Goal: Task Accomplishment & Management: Complete application form

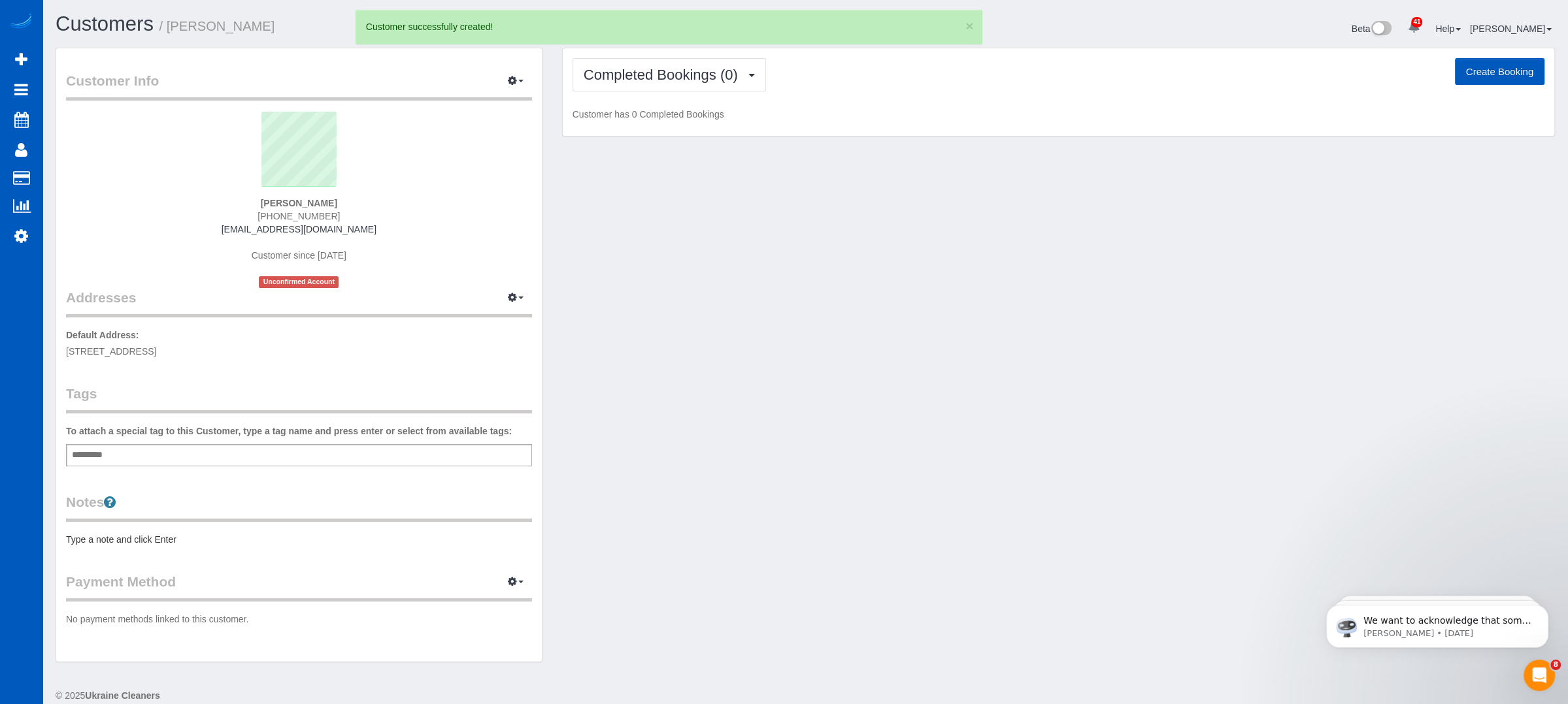
click at [1472, 63] on button "Create Booking" at bounding box center [1499, 72] width 90 height 27
select select "CO"
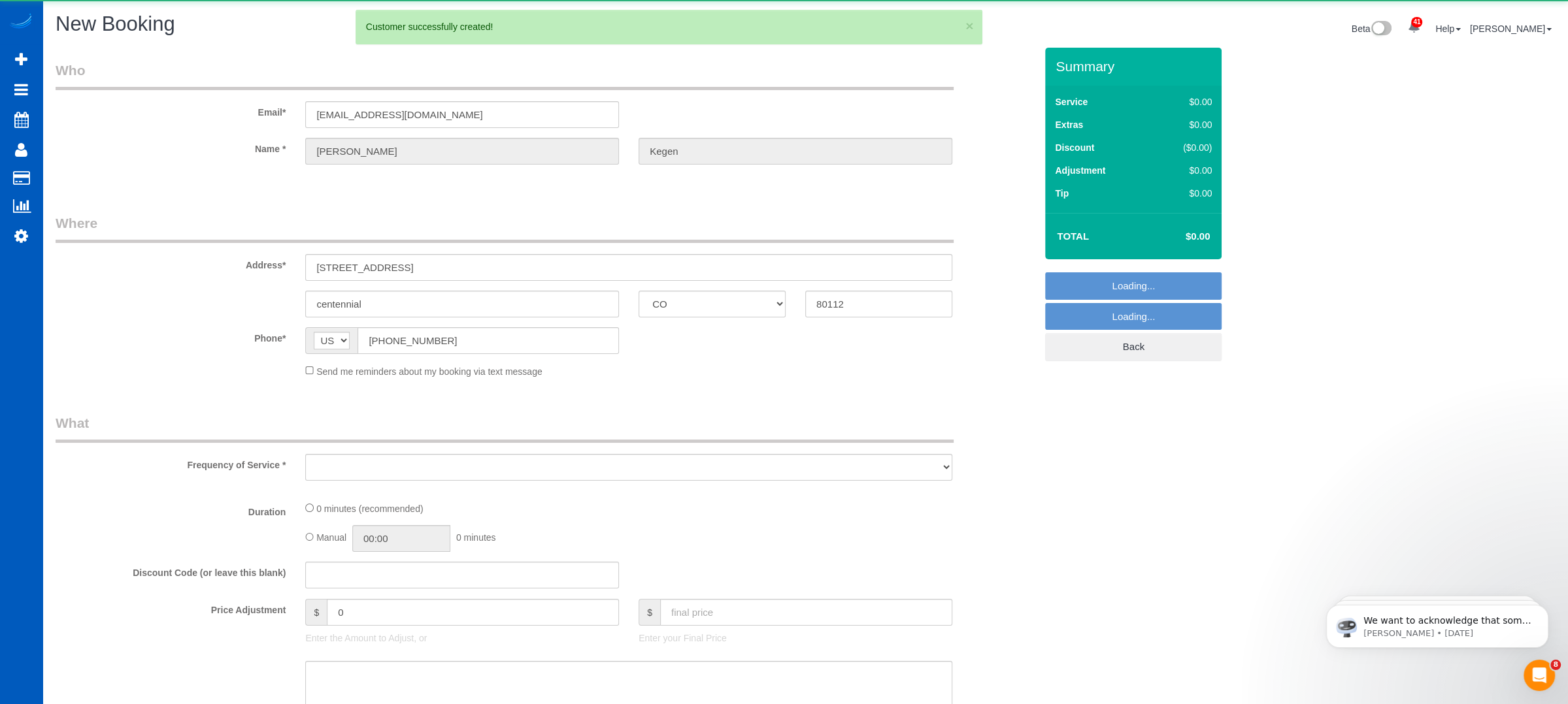
select select "object:1665"
select select "199"
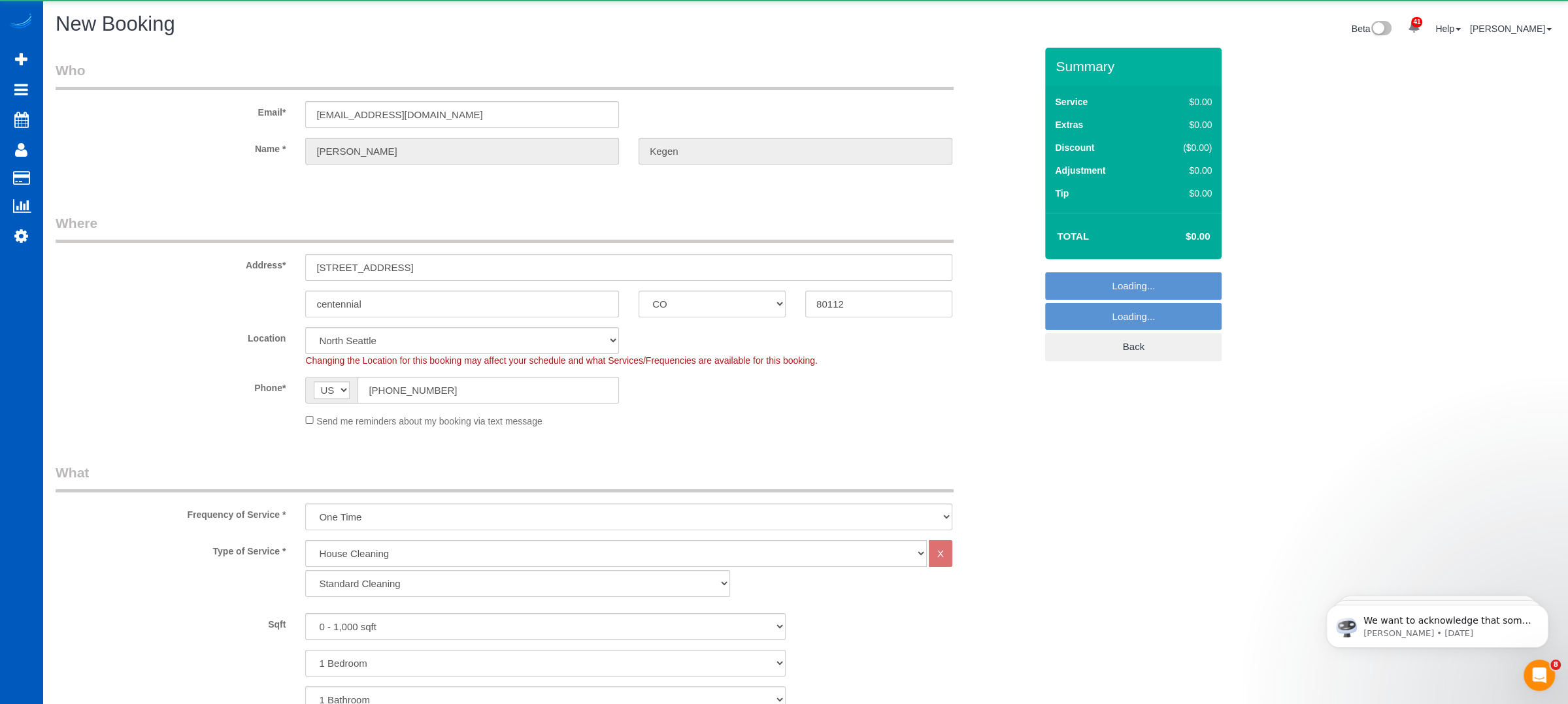
select select "266"
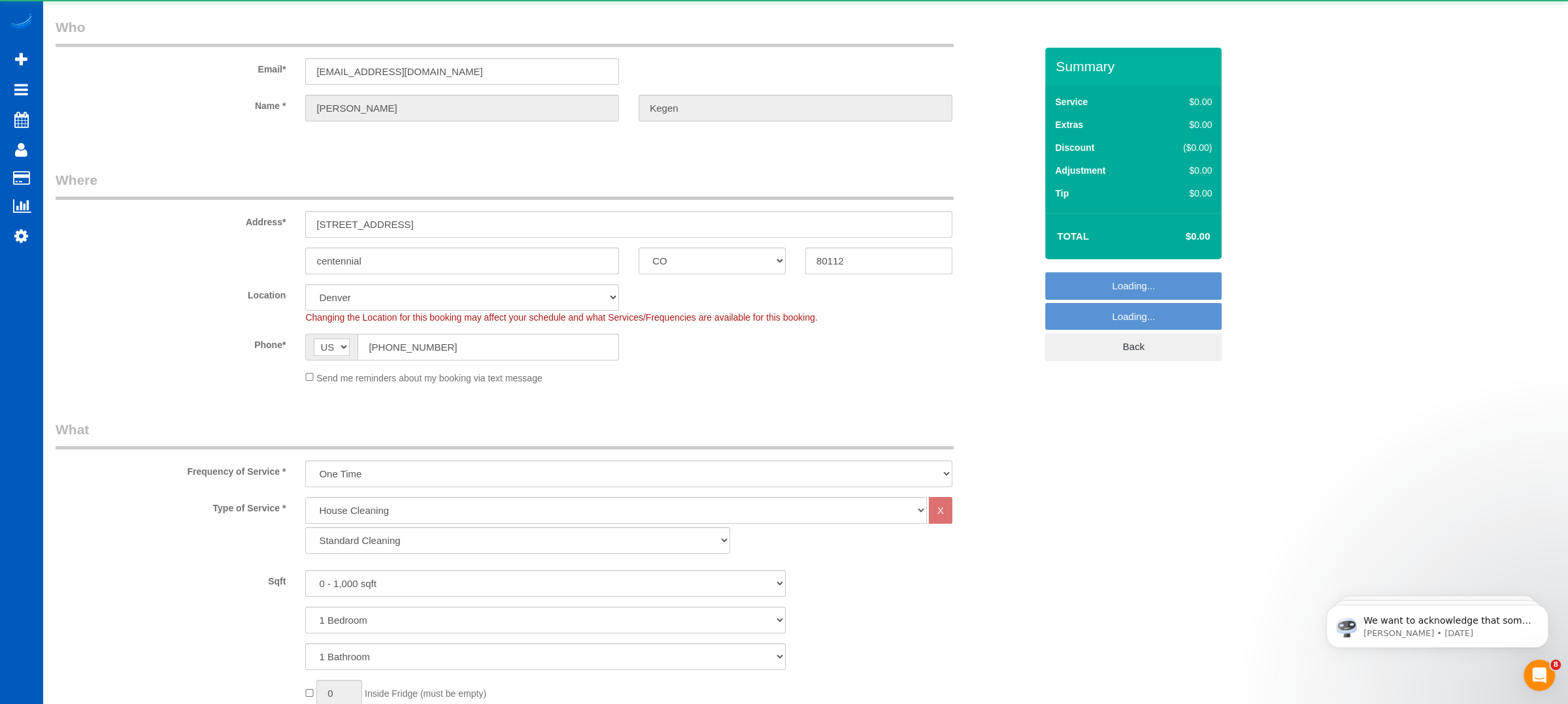
select select "object:1870"
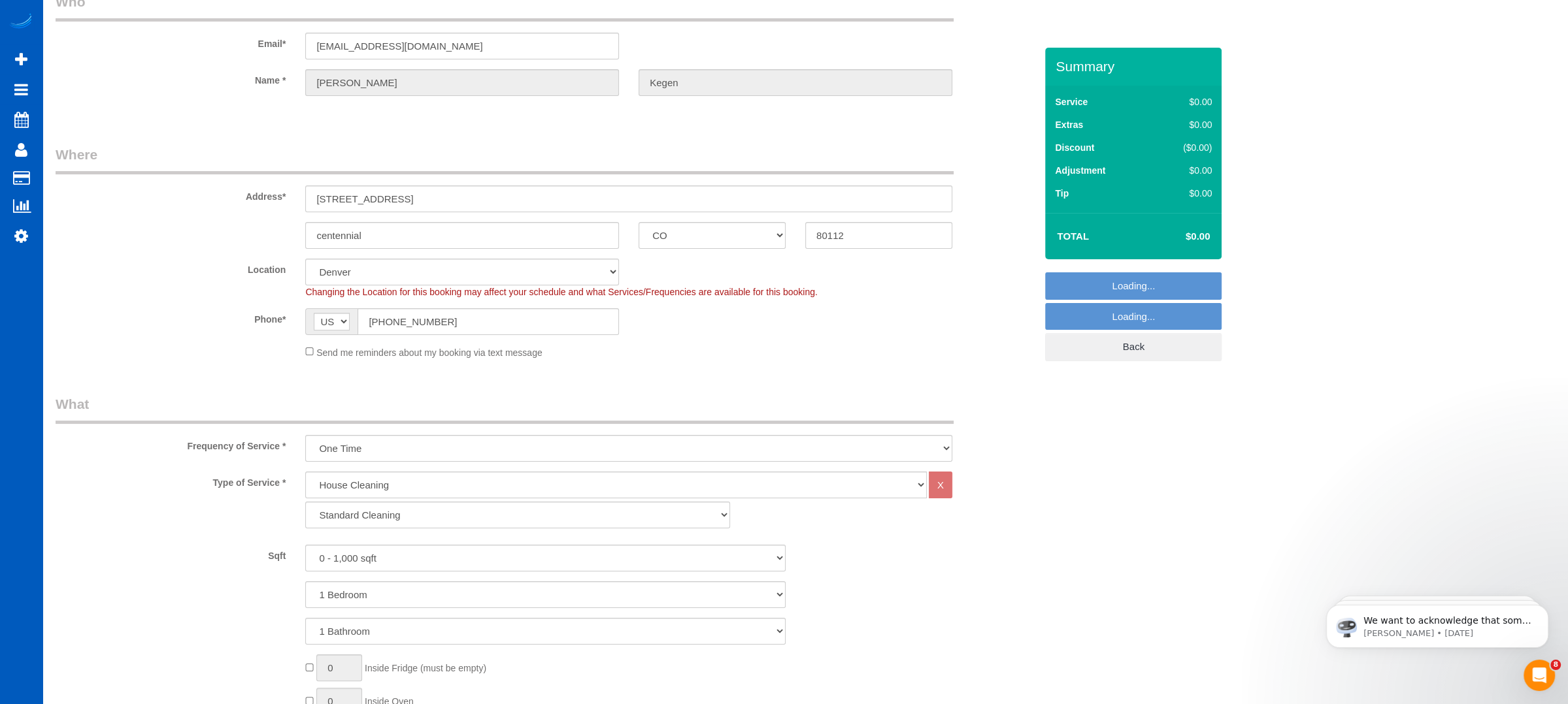
scroll to position [87, 0]
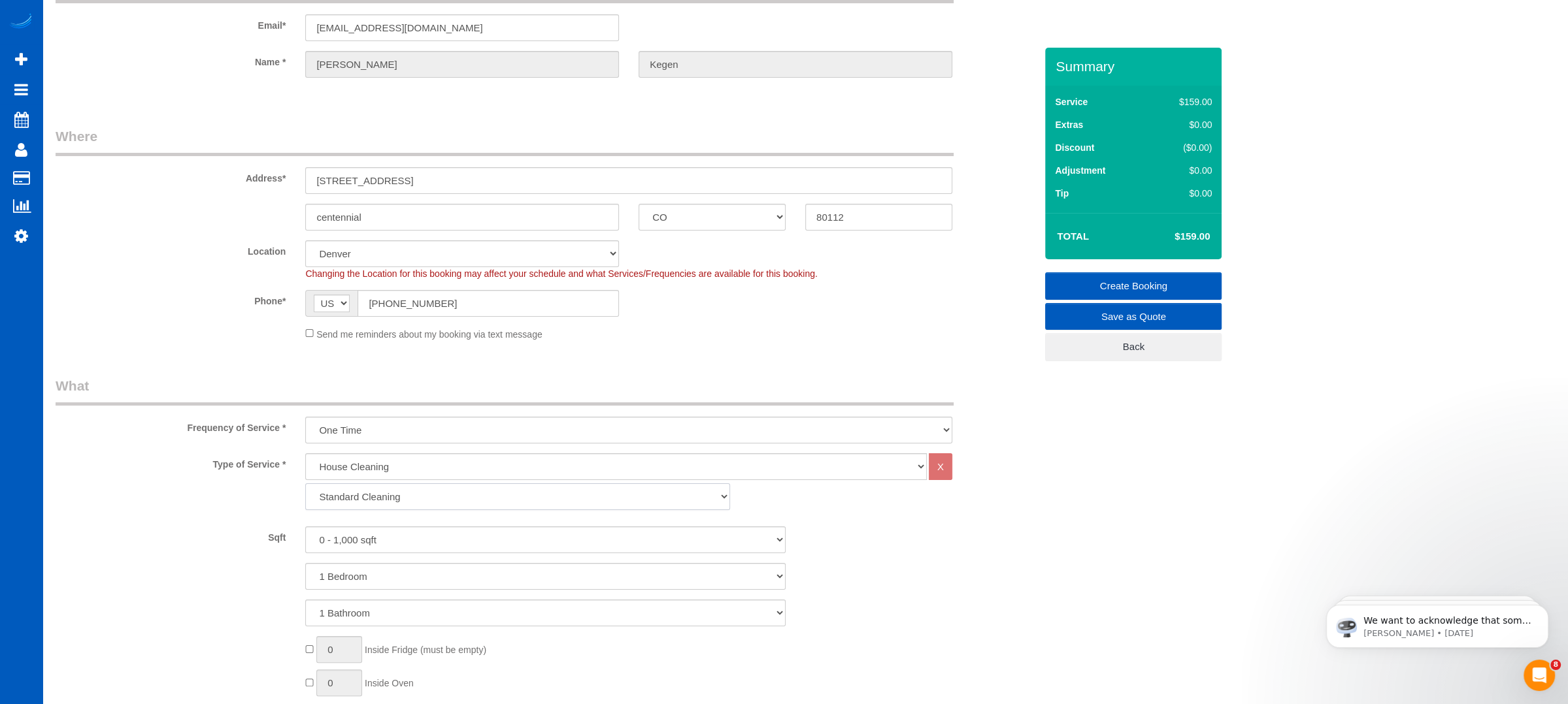
click at [523, 497] on select "Standard Cleaning Deep Cleaning Move In/ Out Cleaning" at bounding box center [518, 497] width 425 height 27
select select "367"
click at [305, 484] on select "Standard Cleaning Deep Cleaning Move In/ Out Cleaning" at bounding box center [518, 497] width 425 height 27
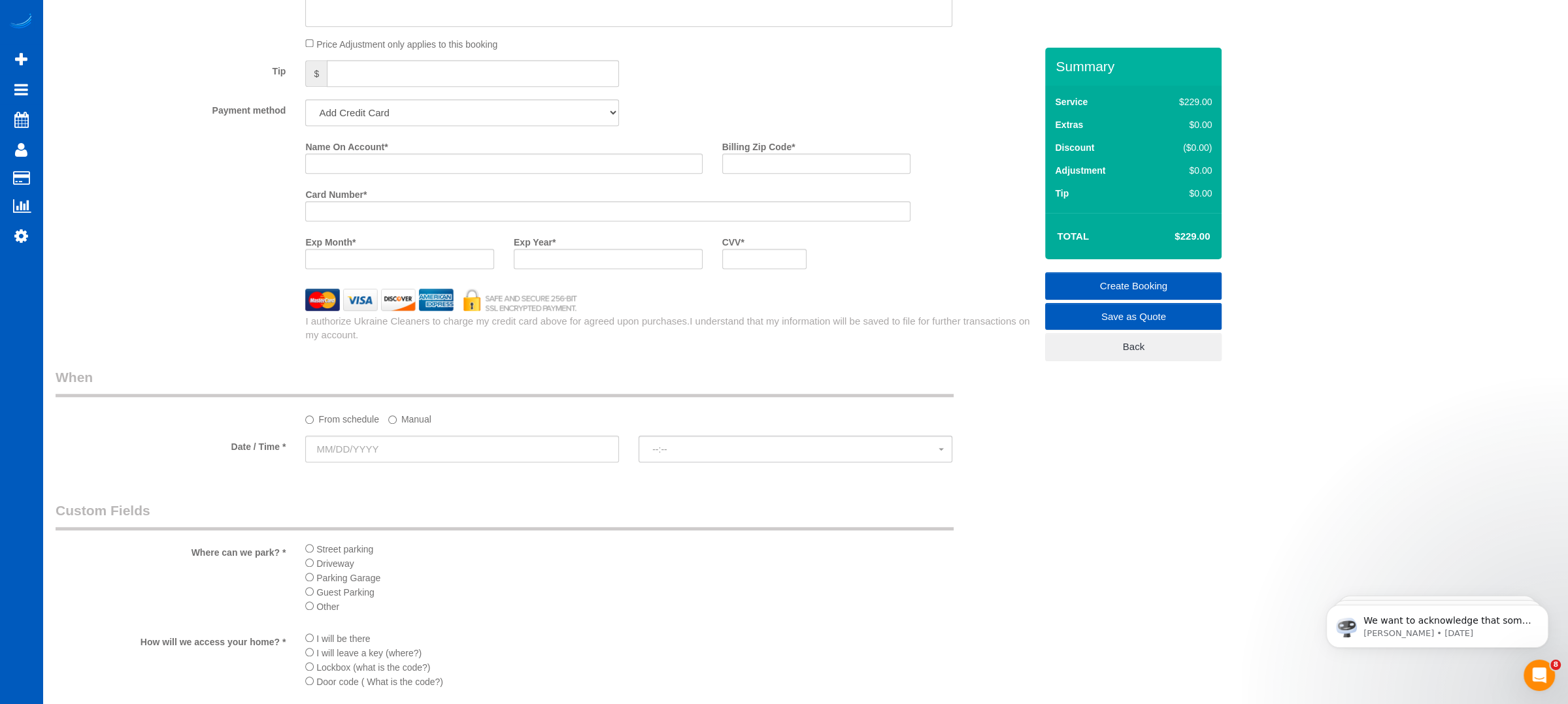
scroll to position [1175, 0]
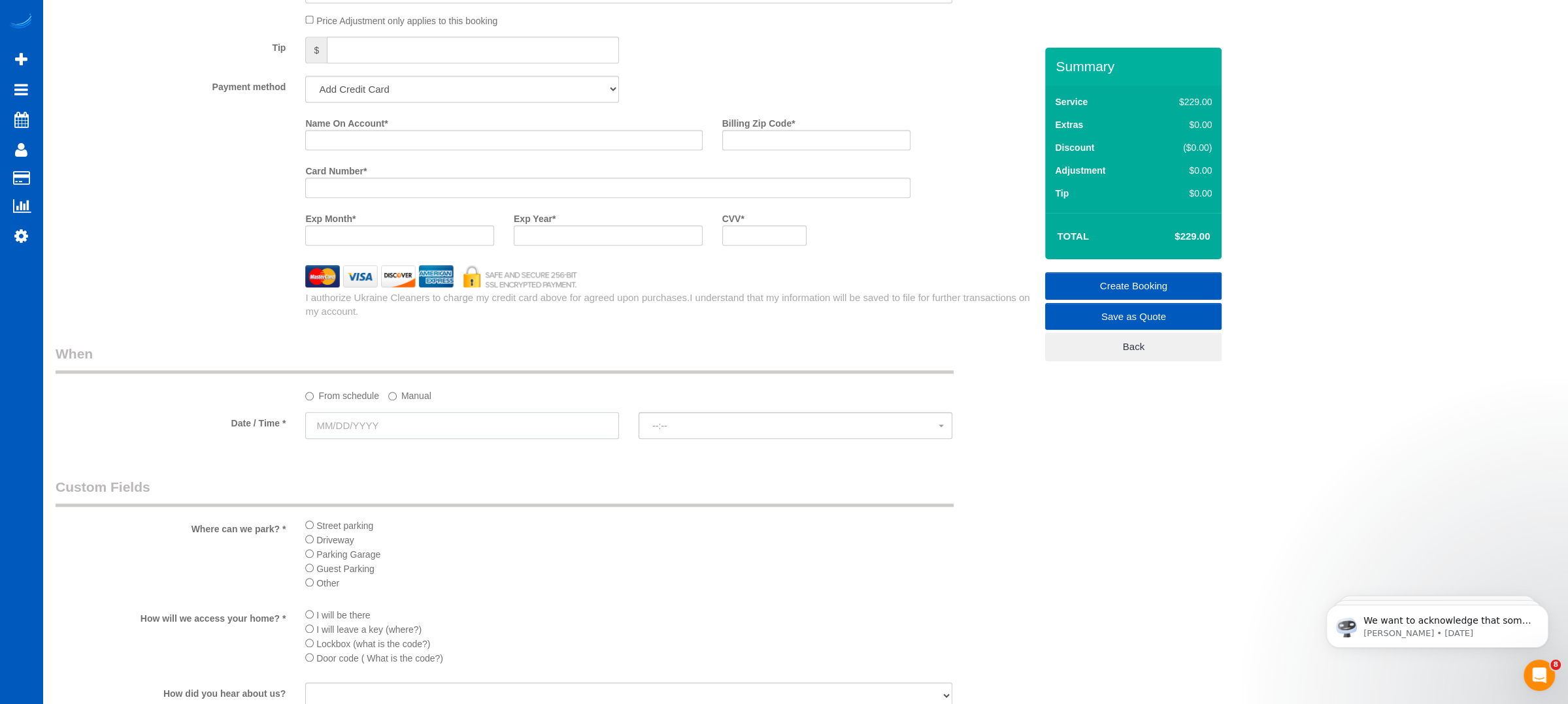
click at [389, 429] on input "text" at bounding box center [462, 425] width 314 height 27
click at [464, 448] on span "Next" at bounding box center [463, 453] width 11 height 11
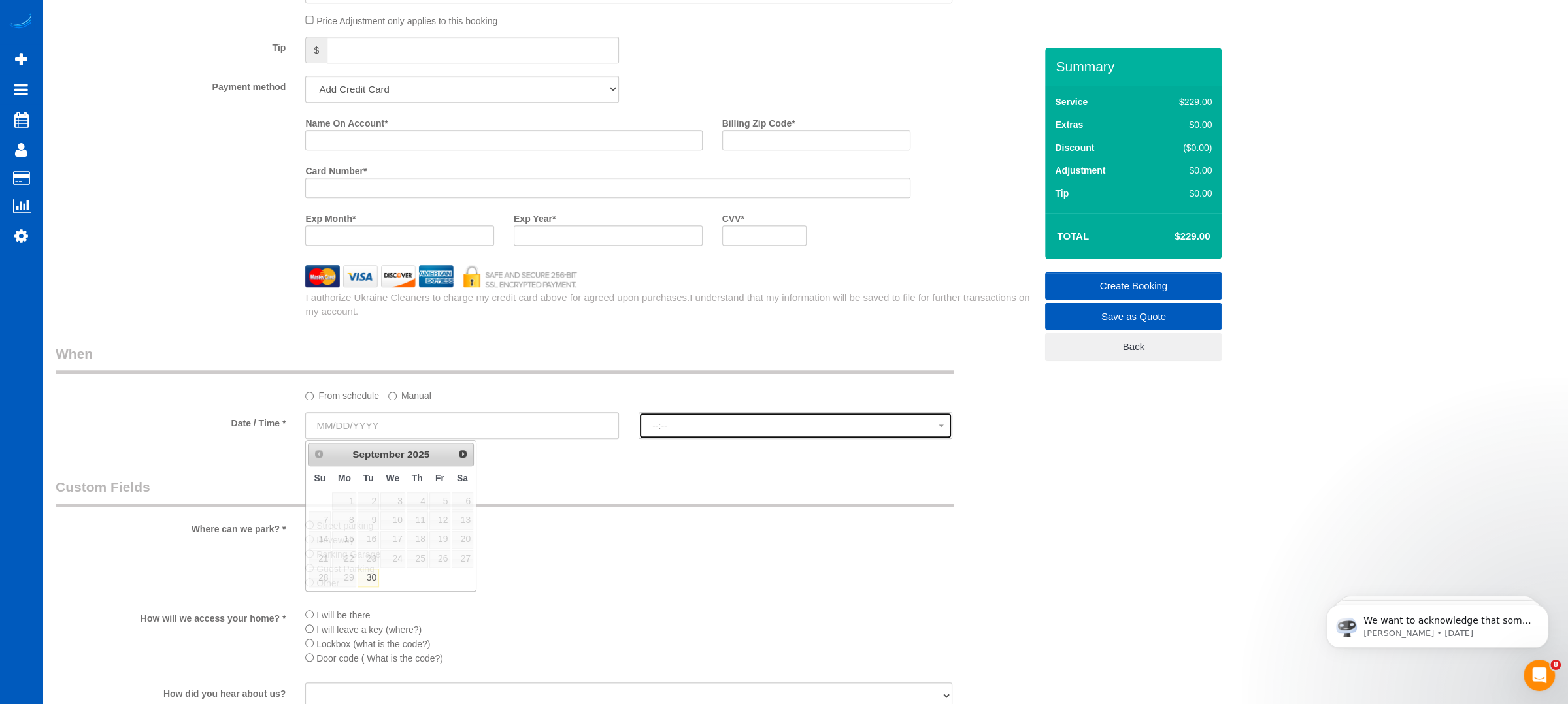
click at [711, 427] on span "--:--" at bounding box center [795, 426] width 286 height 11
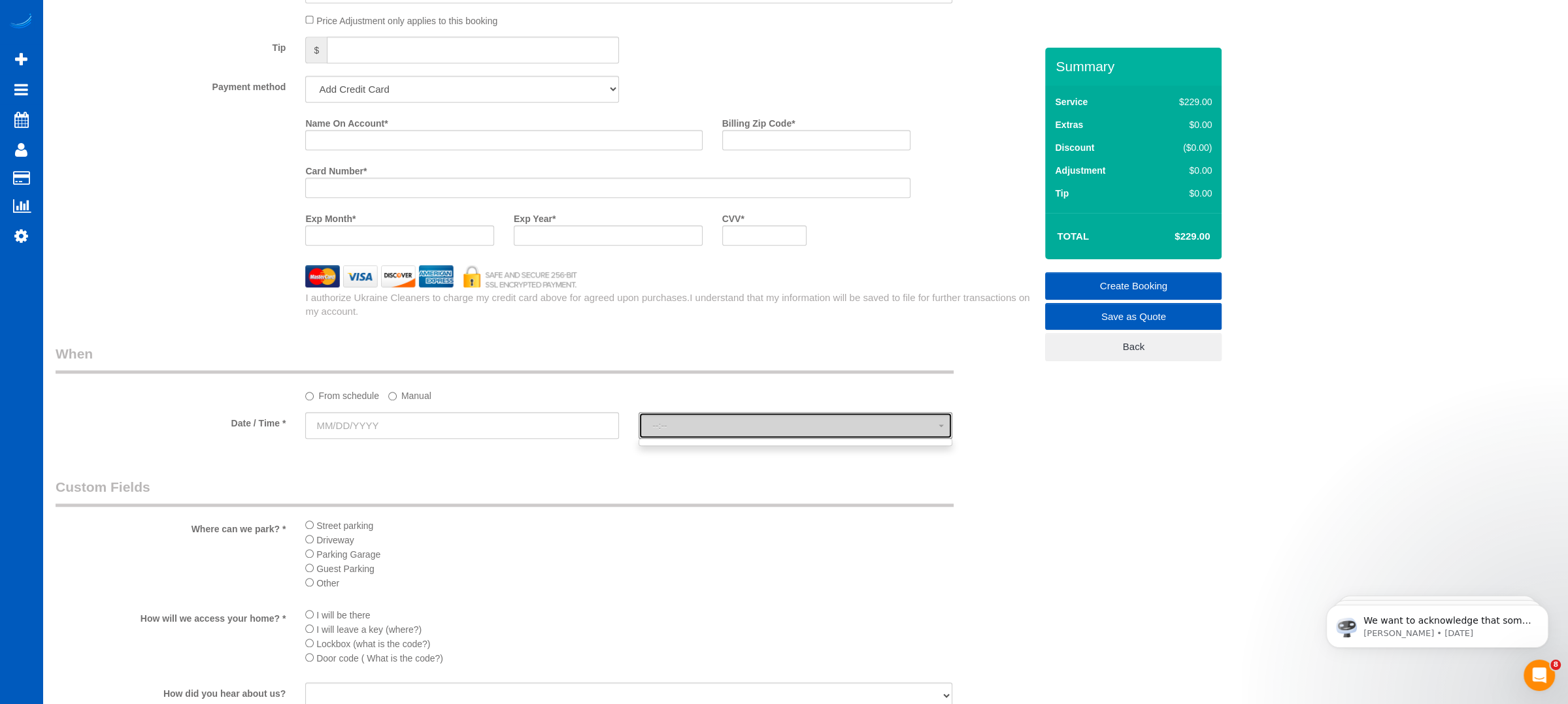
click at [713, 428] on span "--:--" at bounding box center [795, 426] width 286 height 11
click at [551, 426] on input "text" at bounding box center [462, 425] width 314 height 27
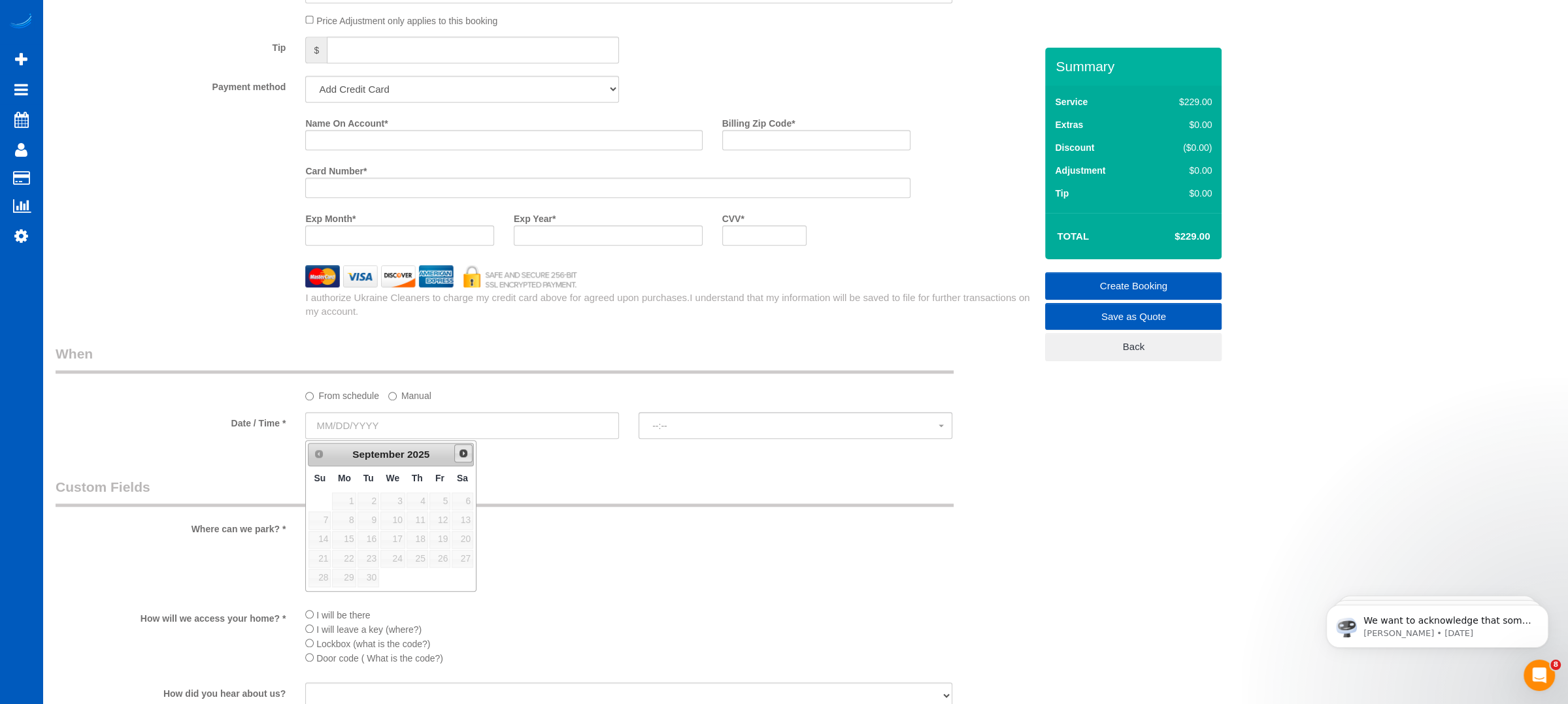
click at [463, 448] on span "Next" at bounding box center [463, 453] width 11 height 11
click at [418, 498] on link "2" at bounding box center [417, 501] width 22 height 18
type input "[DATE]"
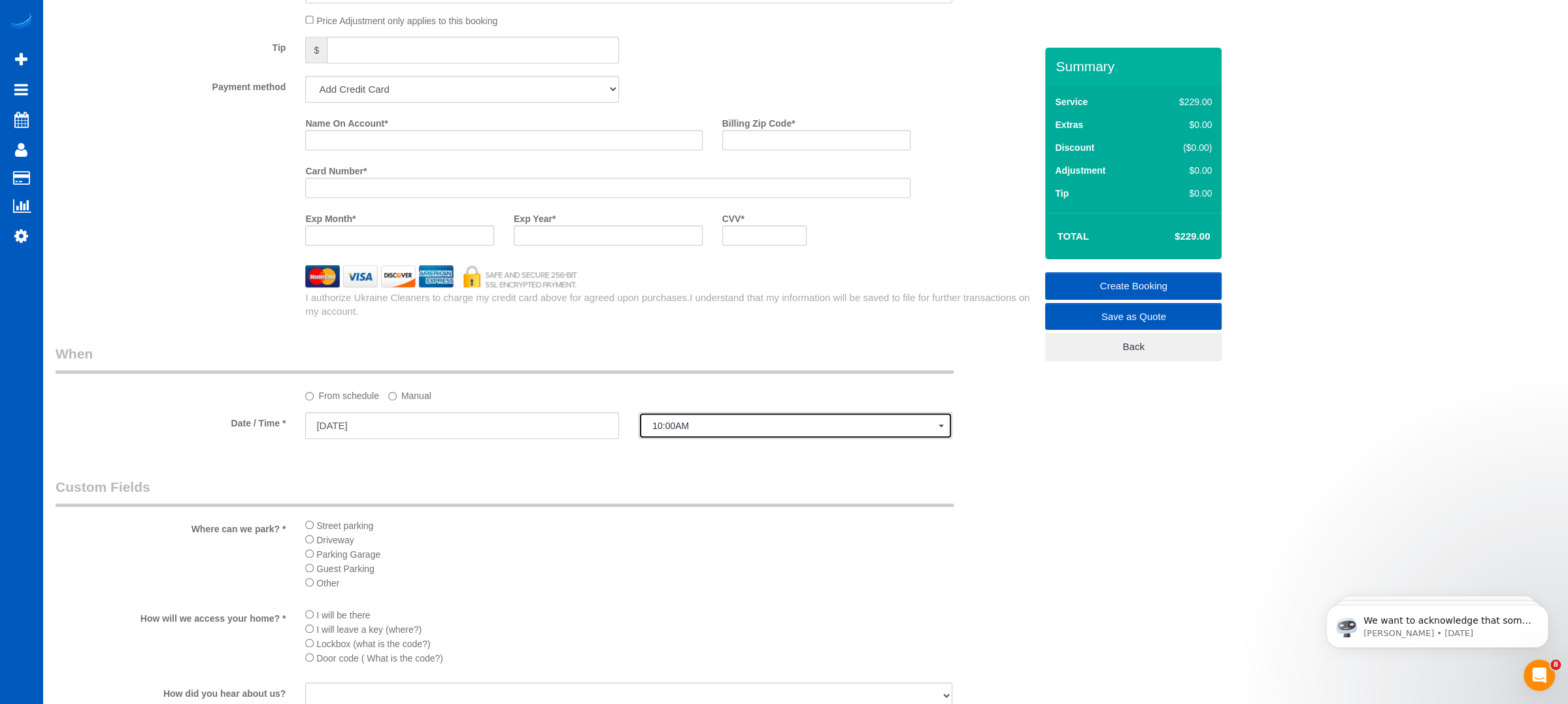
click at [701, 438] on button "10:00AM" at bounding box center [795, 425] width 314 height 27
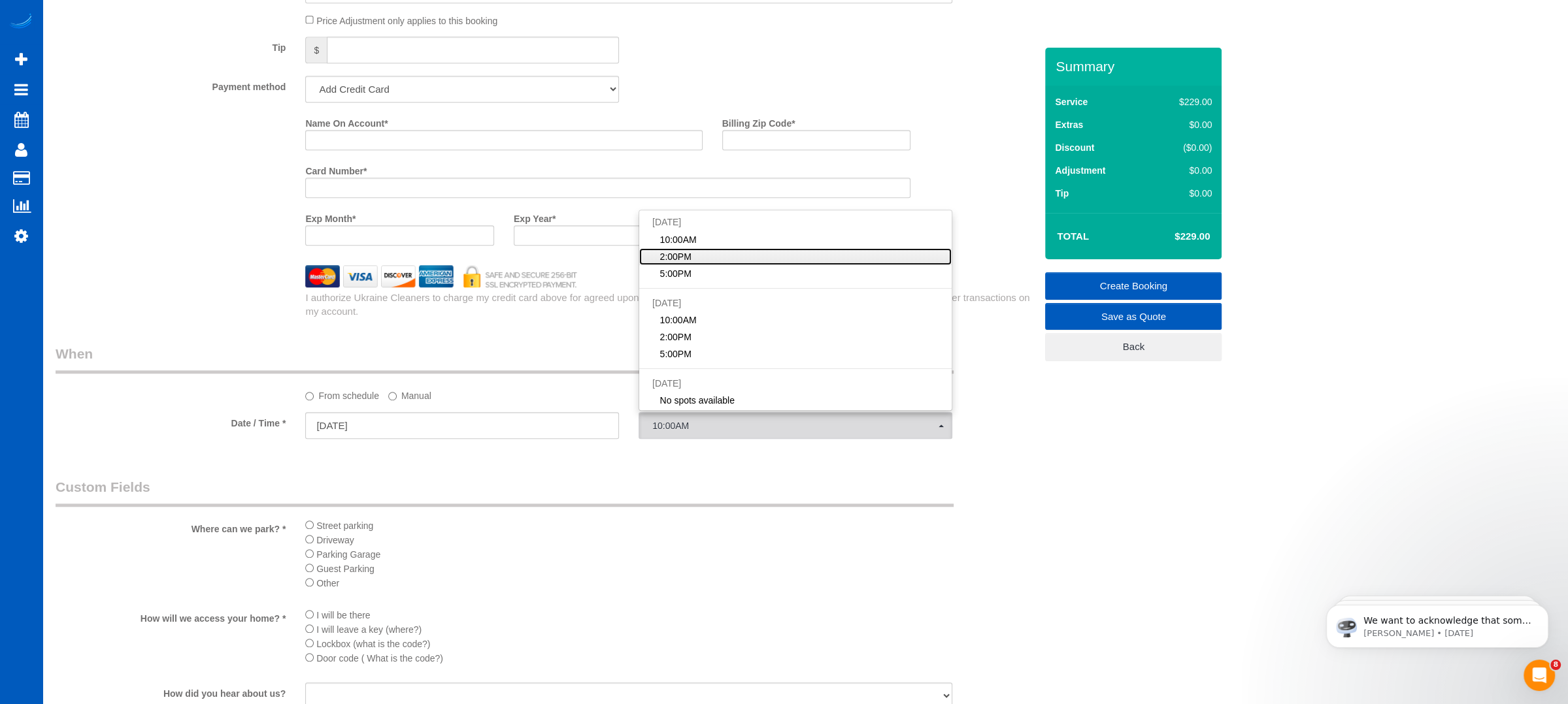
click at [678, 253] on span "2:00PM" at bounding box center [676, 257] width 32 height 13
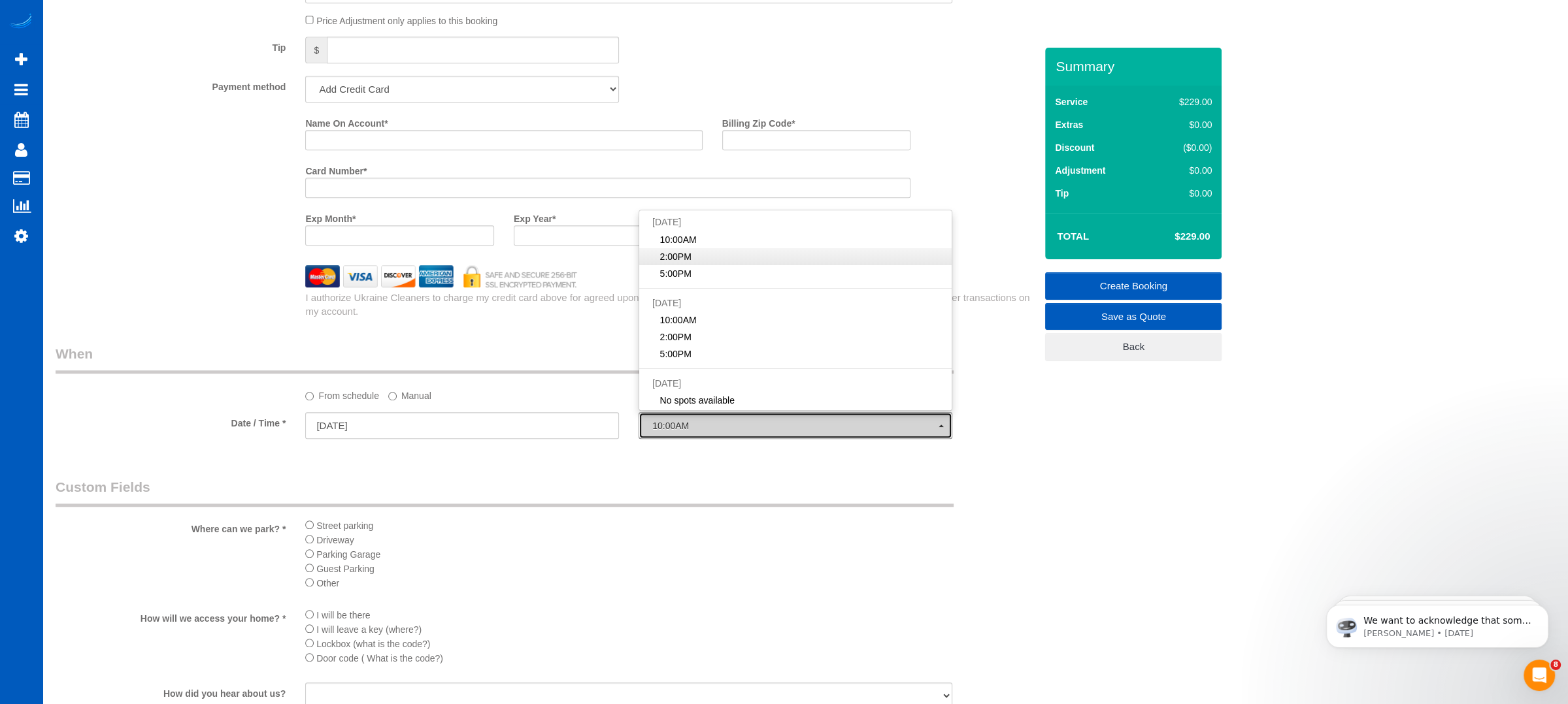
select select "spot2"
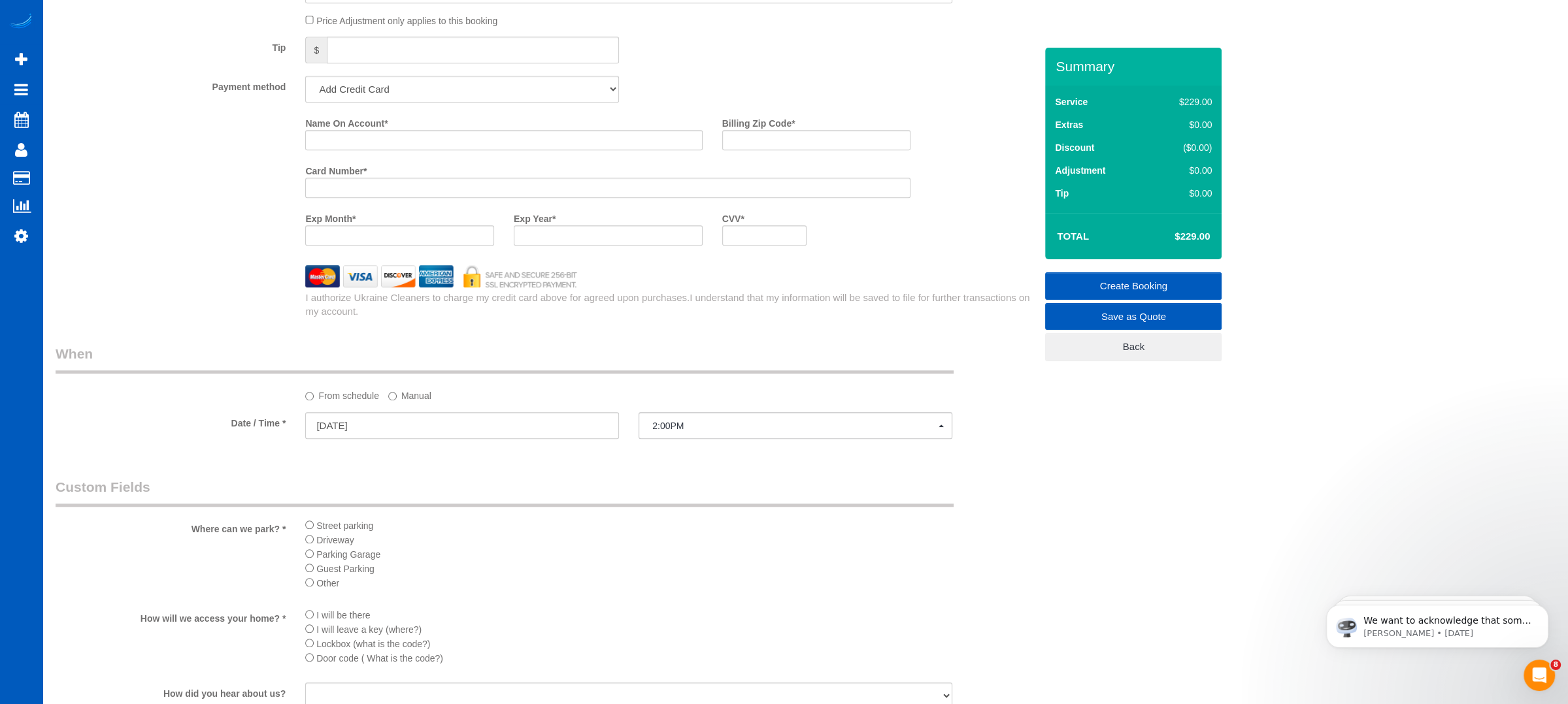
click at [549, 338] on div "Who Email* [EMAIL_ADDRESS][DOMAIN_NAME] Name * [PERSON_NAME] Where Address* [ST…" at bounding box center [546, 9] width 999 height 2273
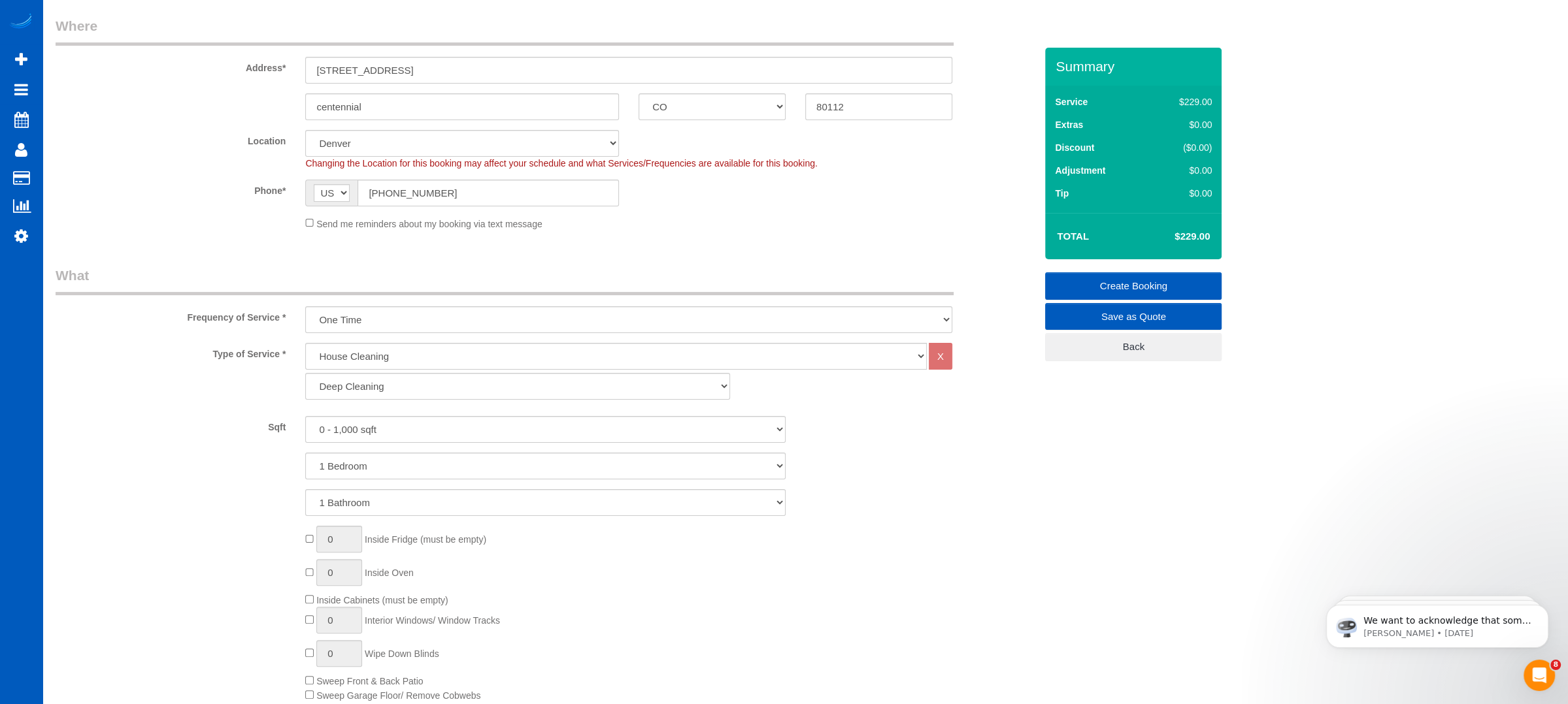
scroll to position [87, 0]
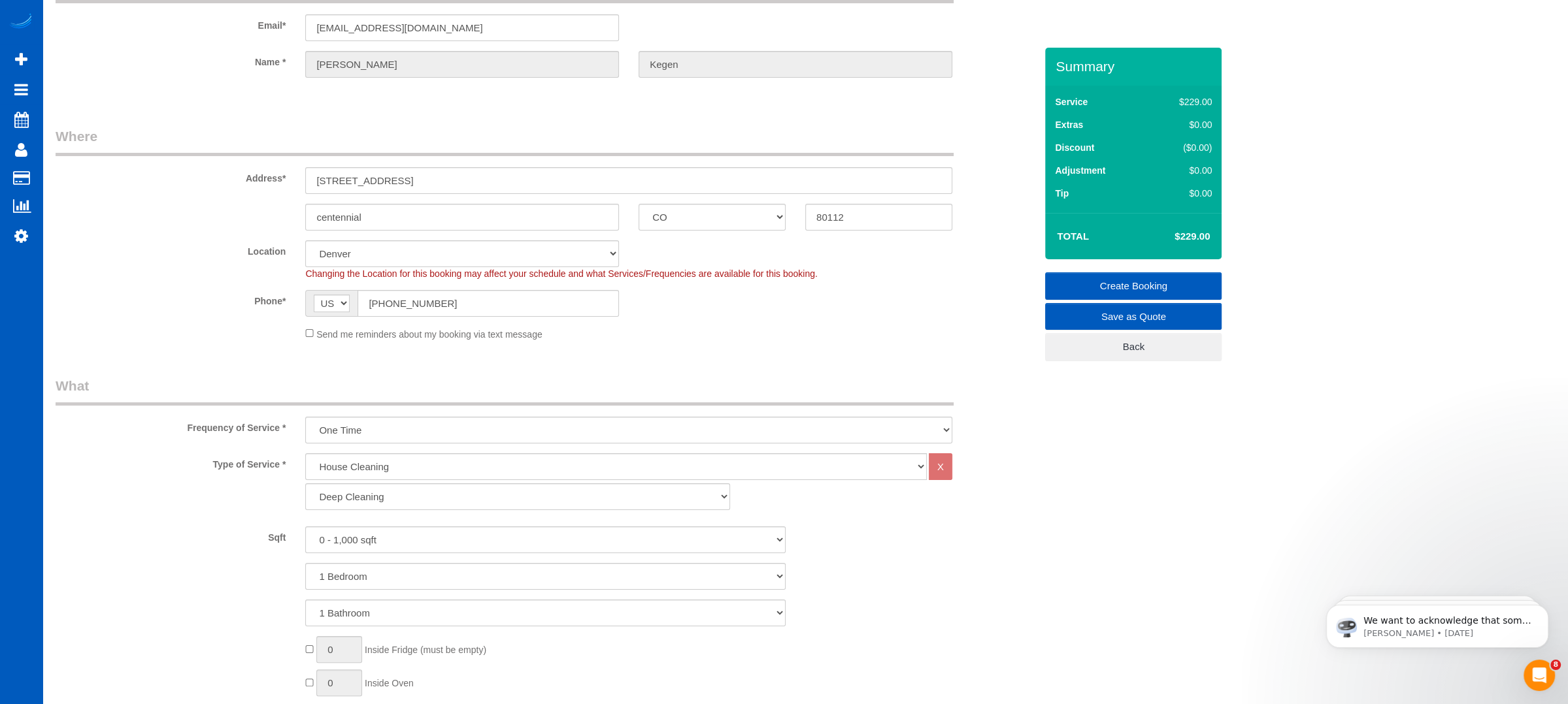
click at [303, 331] on div "Send me reminders about my booking via text message" at bounding box center [628, 334] width 666 height 14
click at [304, 331] on div "Send me reminders about my booking via text message" at bounding box center [628, 334] width 666 height 14
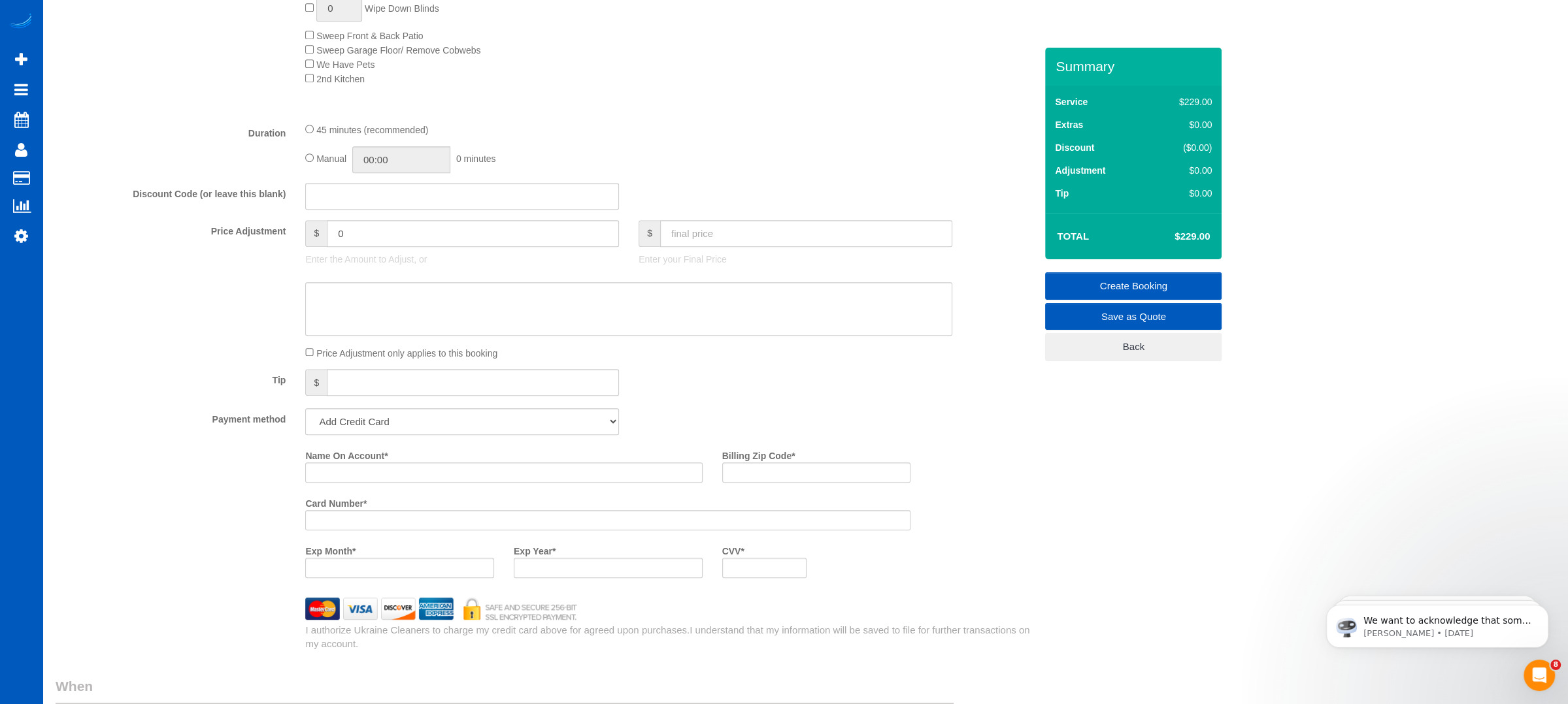
scroll to position [837, 0]
click at [401, 486] on input "Name On Account *" at bounding box center [503, 478] width 397 height 20
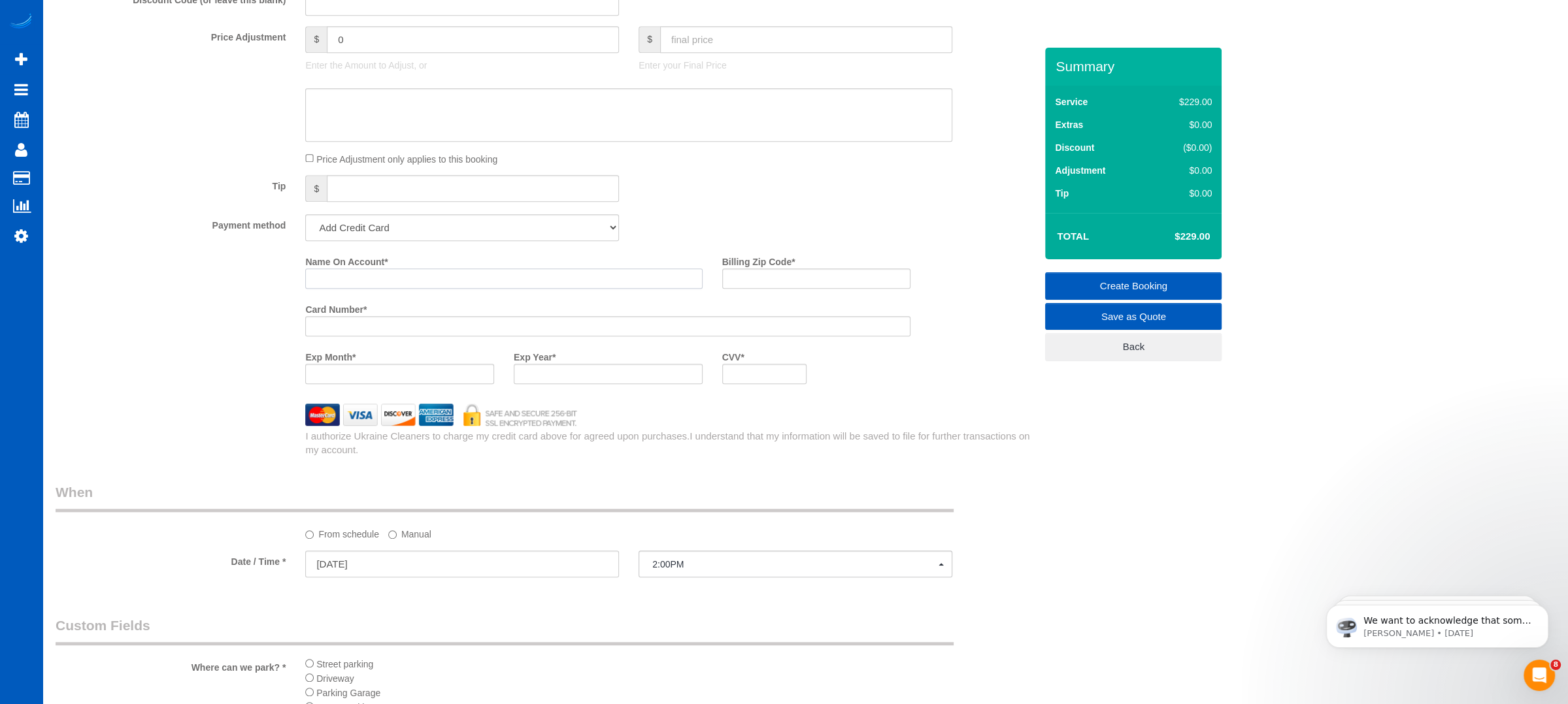
scroll to position [967, 0]
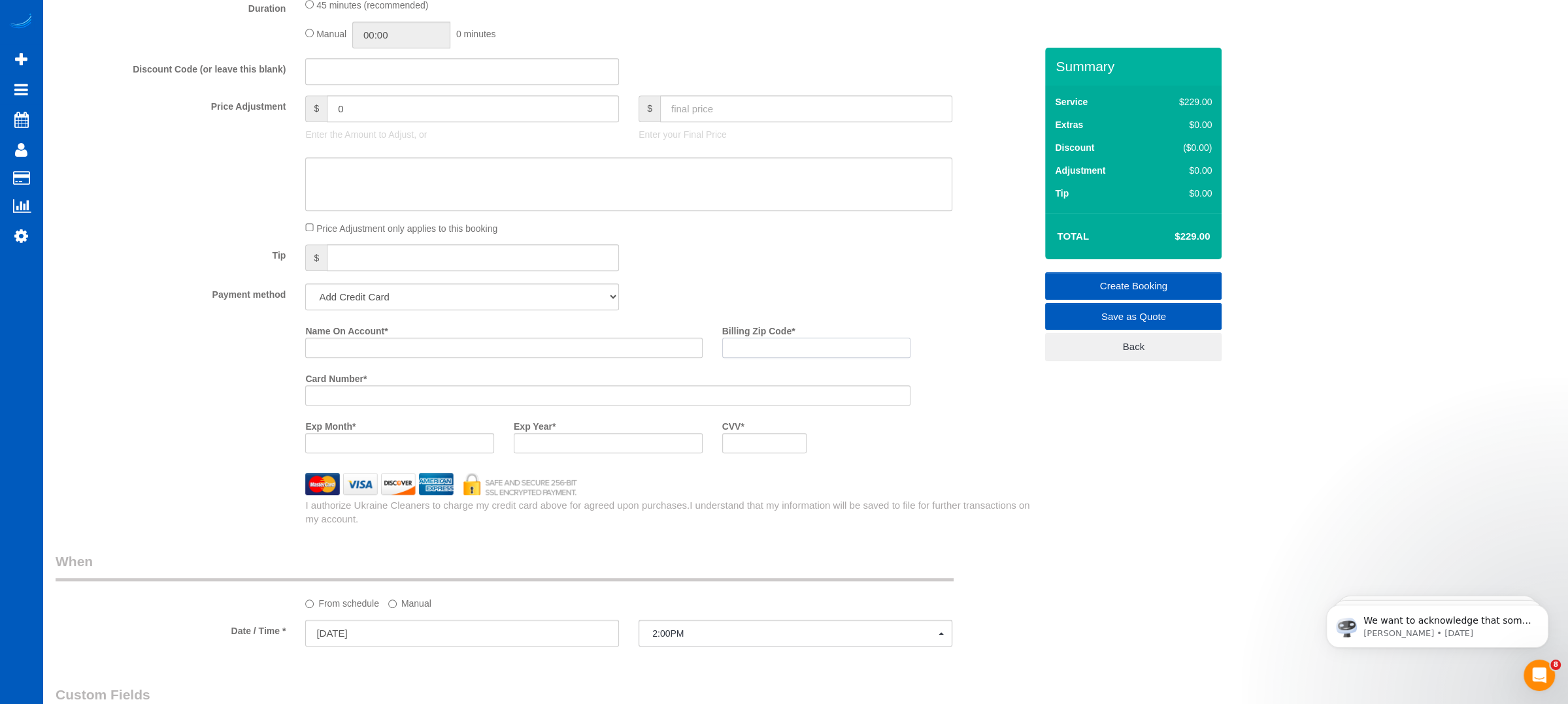
click at [739, 346] on input "Billing Zip Code *" at bounding box center [816, 348] width 189 height 20
type input "80112"
click at [448, 351] on input "Name On Account *" at bounding box center [503, 348] width 397 height 20
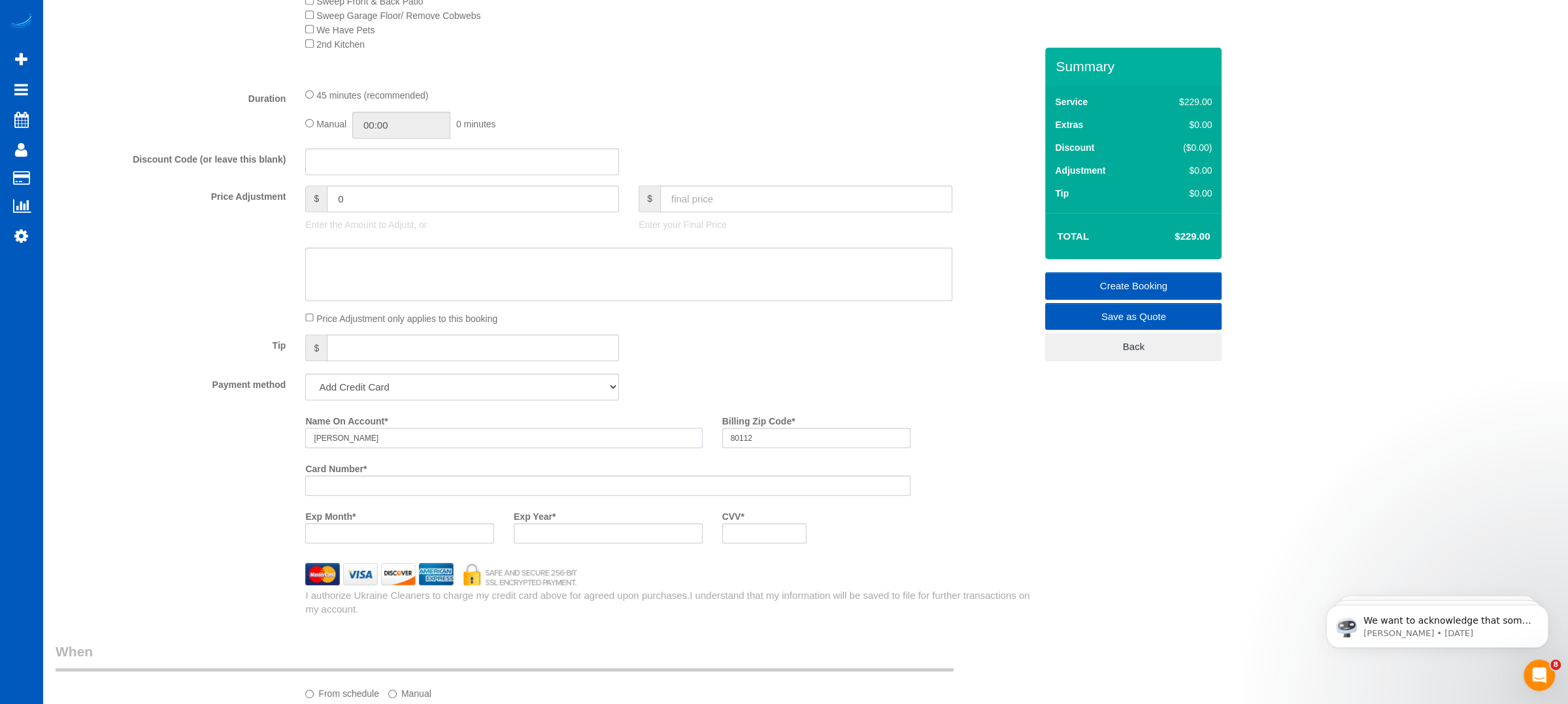
scroll to position [878, 0]
type input "[PERSON_NAME]"
click at [1112, 572] on div "Who Email* [EMAIL_ADDRESS][DOMAIN_NAME] Name * [PERSON_NAME] Where Address* [ST…" at bounding box center [805, 306] width 1499 height 2273
click at [773, 197] on input "text" at bounding box center [806, 198] width 292 height 27
type input "250"
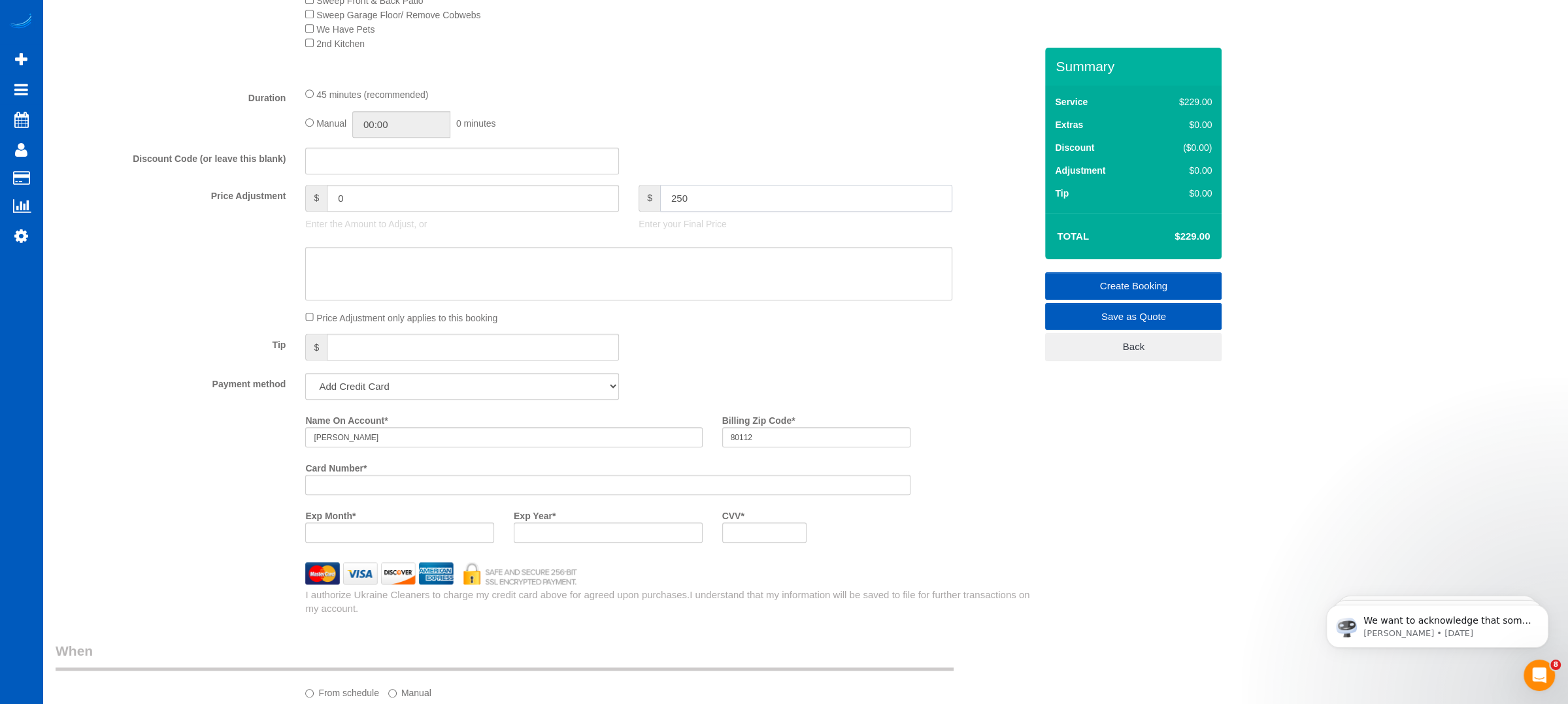
type input "21"
click at [772, 386] on div "Payment method Add Credit Card Cash Check Paypal" at bounding box center [546, 386] width 999 height 27
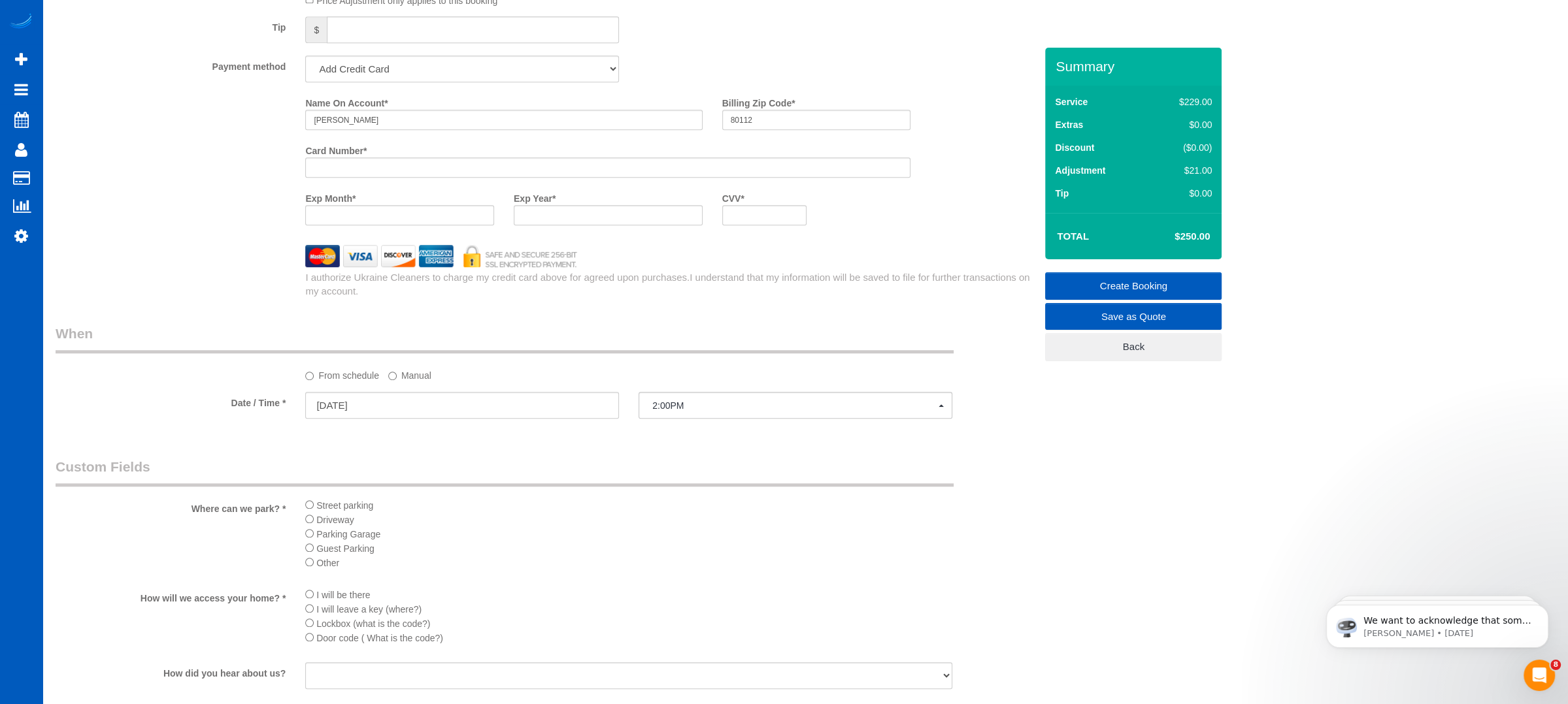
scroll to position [1664, 0]
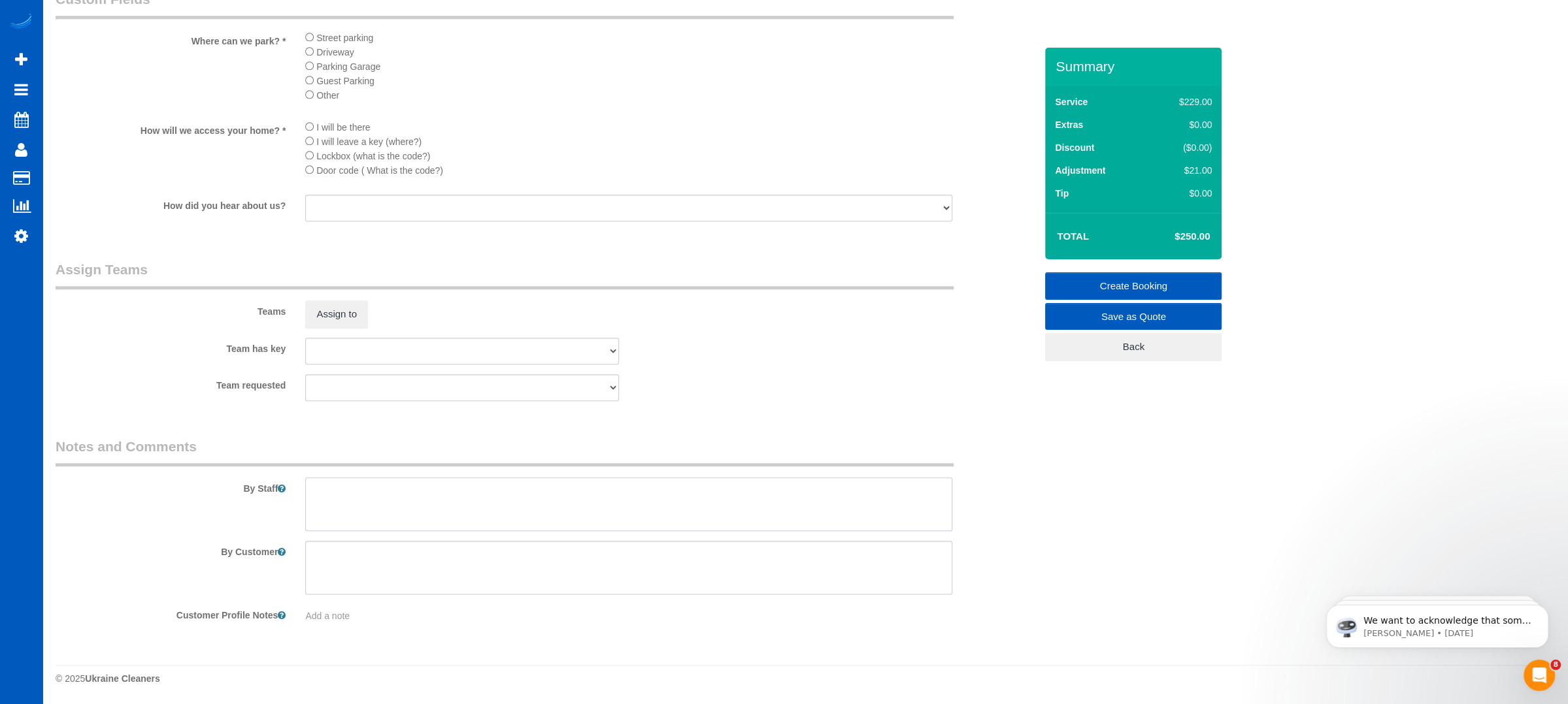
click at [513, 520] on textarea at bounding box center [628, 504] width 647 height 54
click at [431, 493] on textarea at bounding box center [628, 504] width 647 height 54
click at [673, 493] on textarea at bounding box center [628, 504] width 647 height 54
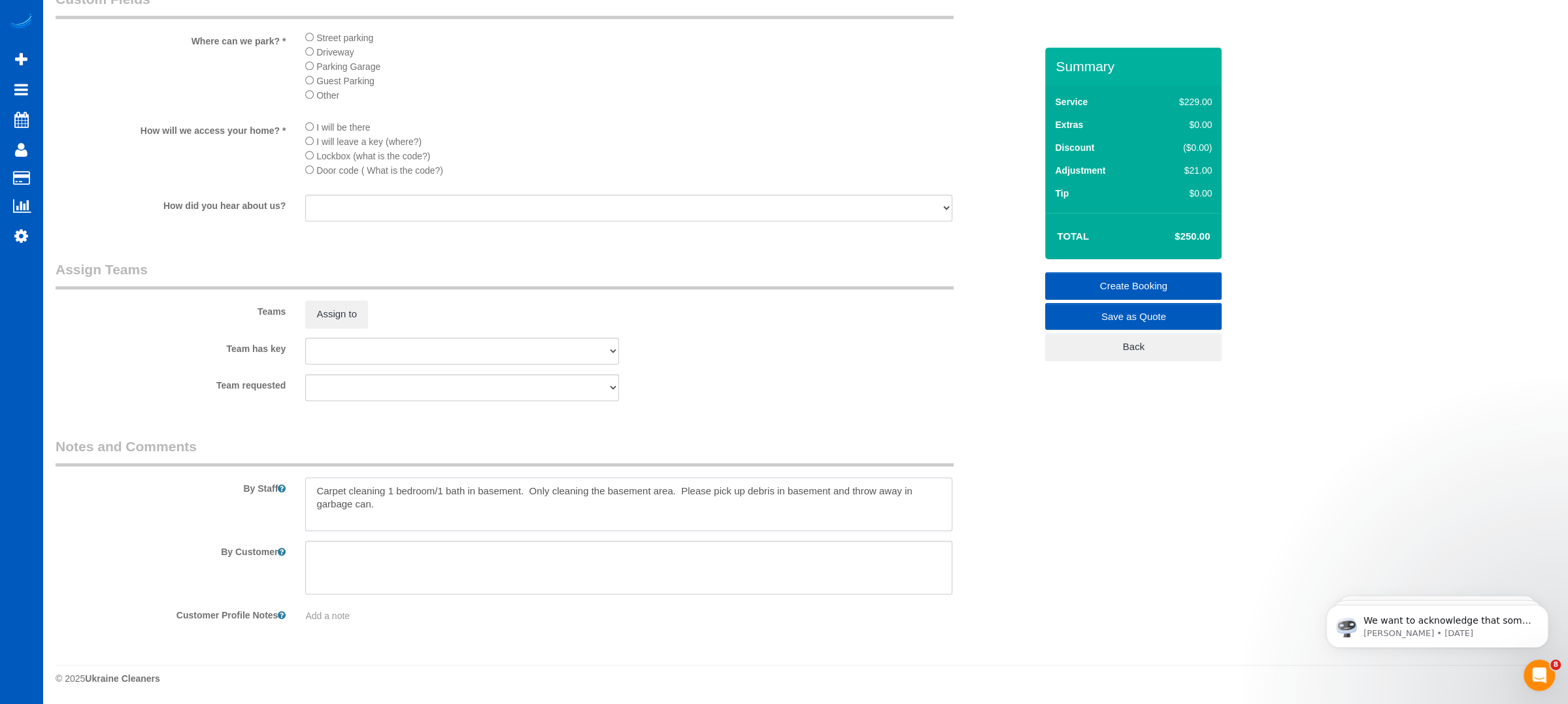
click at [383, 494] on textarea at bounding box center [628, 504] width 647 height 54
click at [523, 506] on textarea at bounding box center [628, 504] width 647 height 54
click at [645, 499] on textarea at bounding box center [628, 504] width 647 height 54
type textarea "Carpet cleaning for the 1 bedroom downstairs. 1 bedroom/1 bath in basement. Onl…"
click at [1117, 277] on link "Create Booking" at bounding box center [1133, 286] width 177 height 27
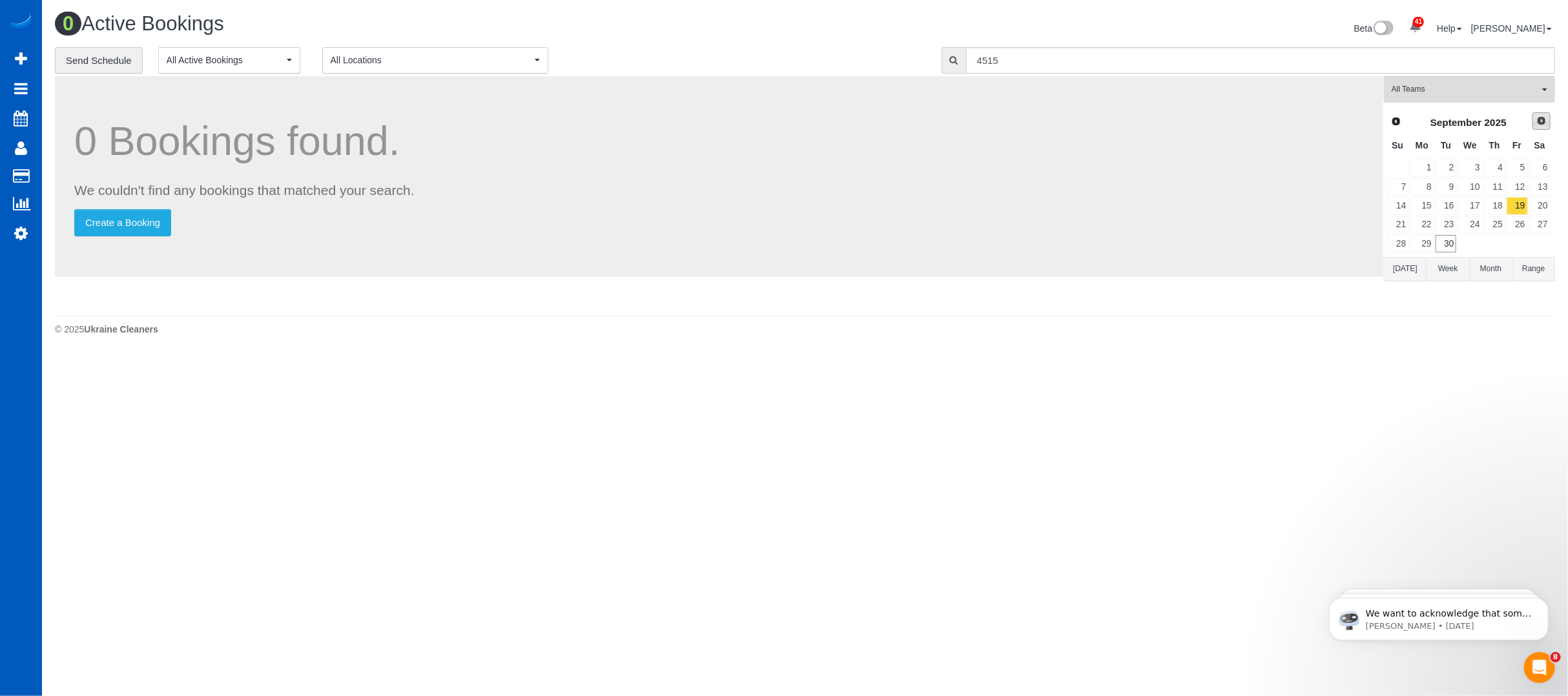
click at [1545, 121] on span "Next" at bounding box center [1541, 121] width 11 height 11
click at [1497, 241] on link "30" at bounding box center [1495, 243] width 21 height 18
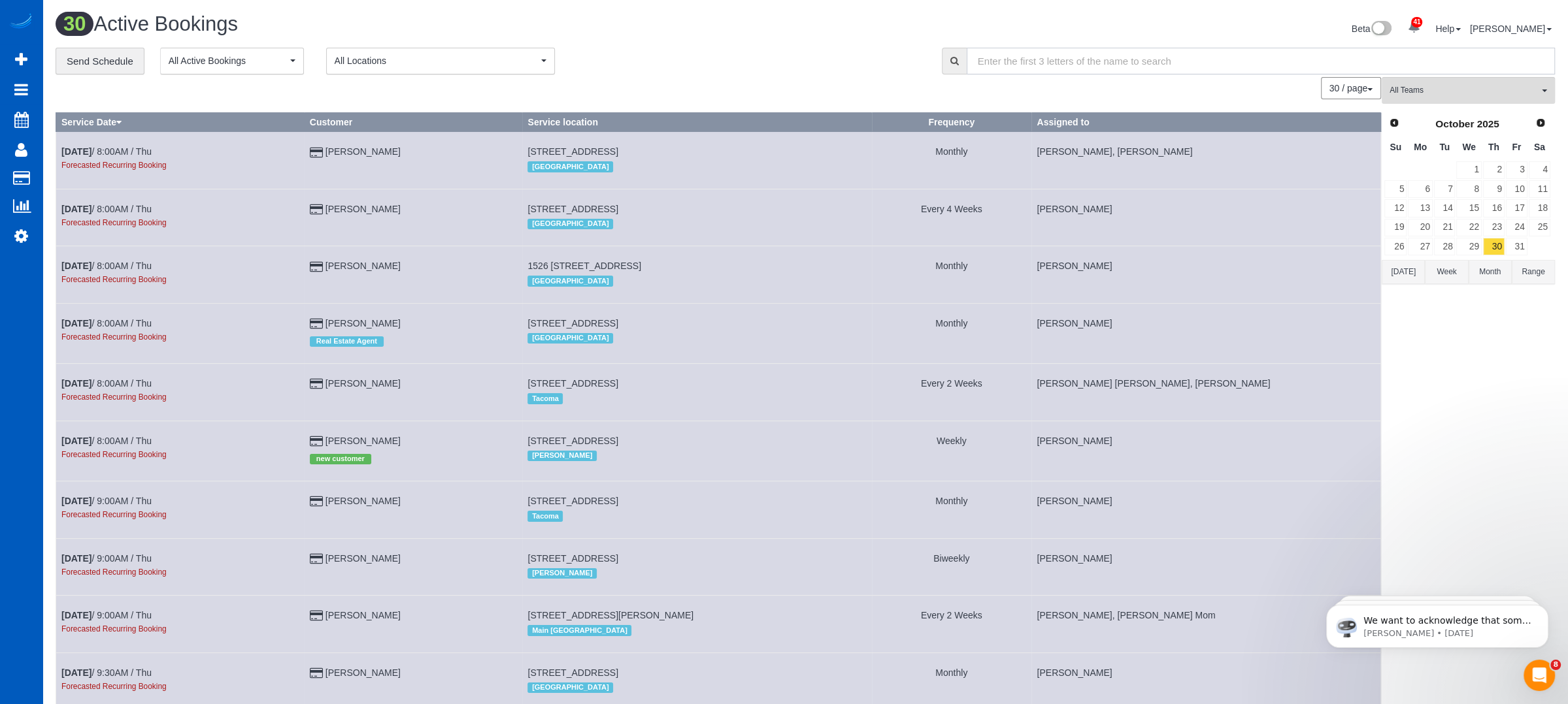
click at [1103, 58] on input "text" at bounding box center [1260, 60] width 588 height 27
click at [1015, 58] on input "text" at bounding box center [1260, 60] width 588 height 27
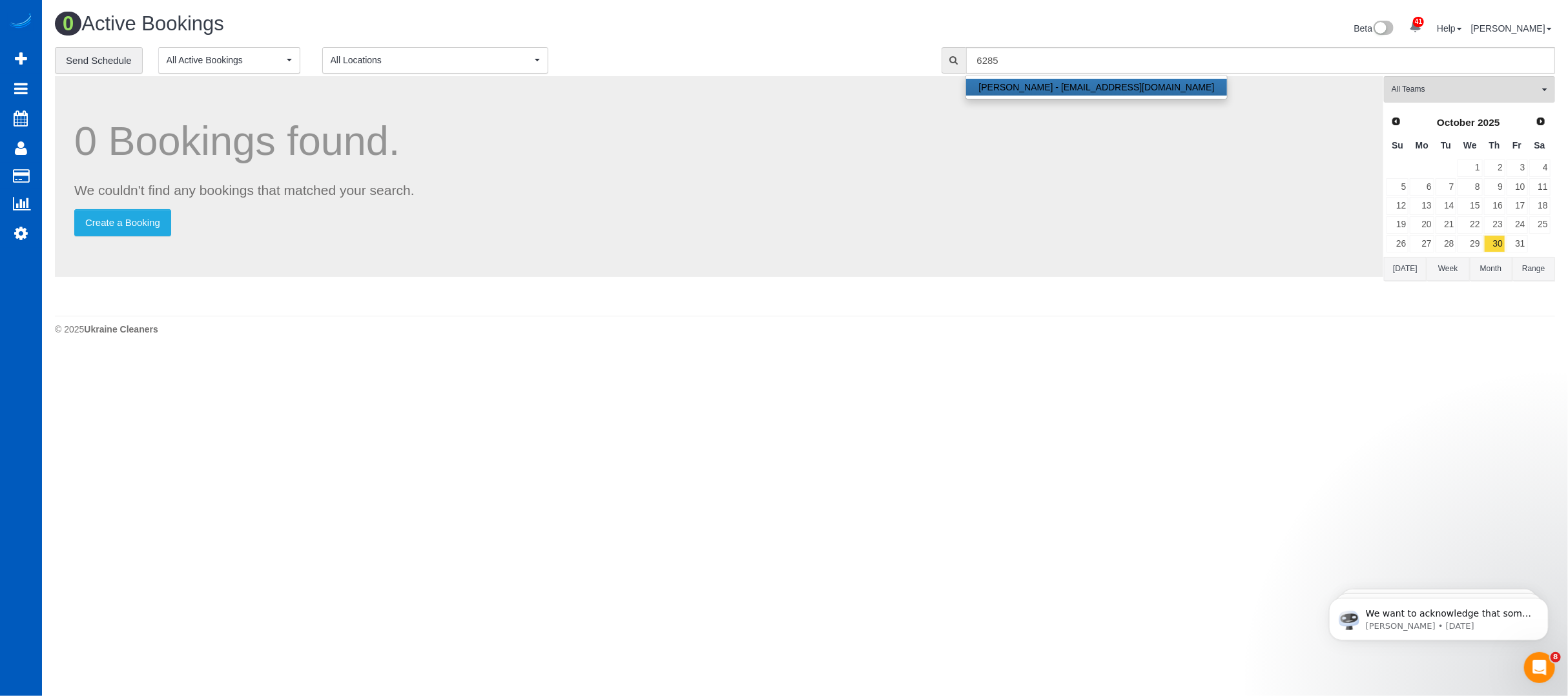
click at [1029, 90] on link "[PERSON_NAME] - [EMAIL_ADDRESS][DOMAIN_NAME]" at bounding box center [1097, 87] width 262 height 17
type input "[EMAIL_ADDRESS][DOMAIN_NAME]"
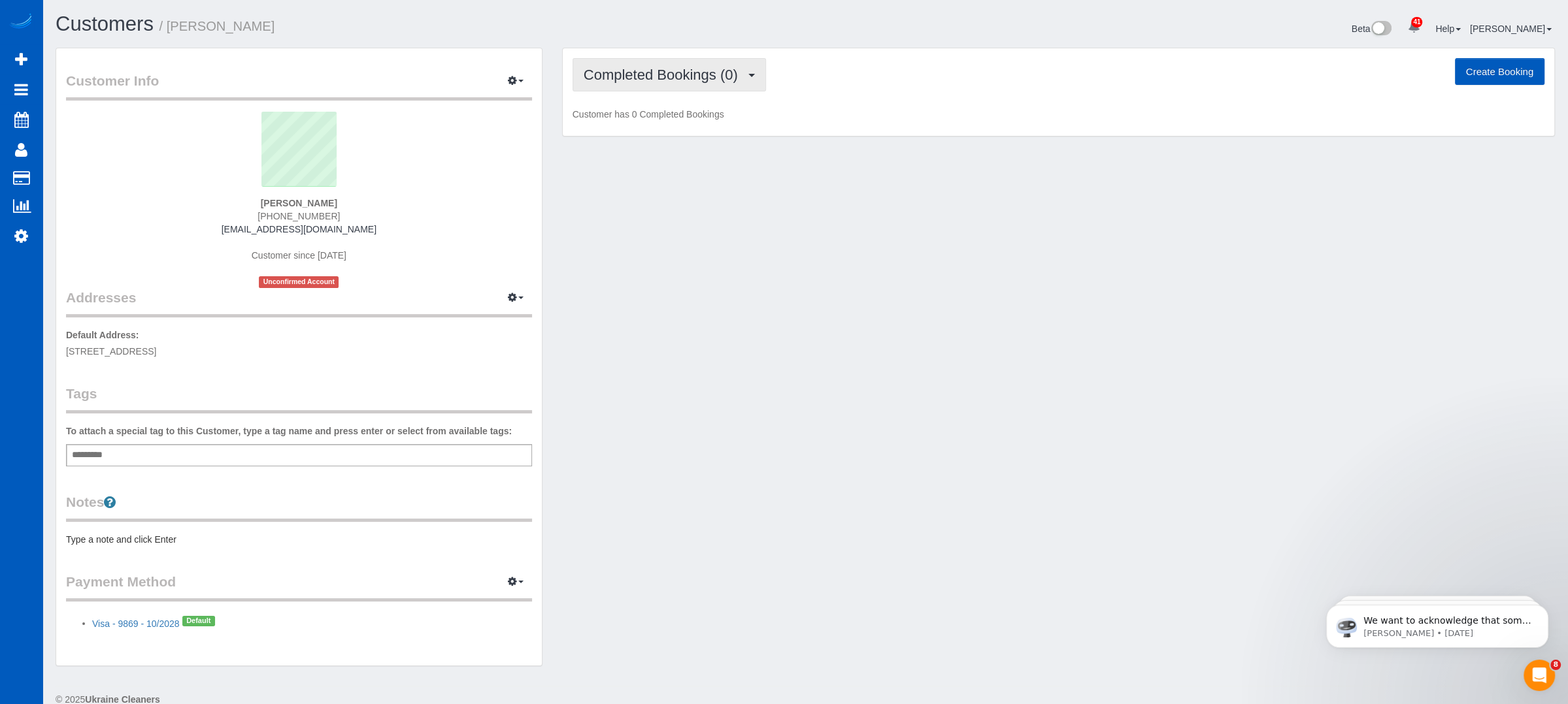
click at [693, 78] on span "Completed Bookings (0)" at bounding box center [664, 75] width 161 height 17
click at [673, 122] on link "Upcoming Bookings (1)" at bounding box center [640, 122] width 136 height 17
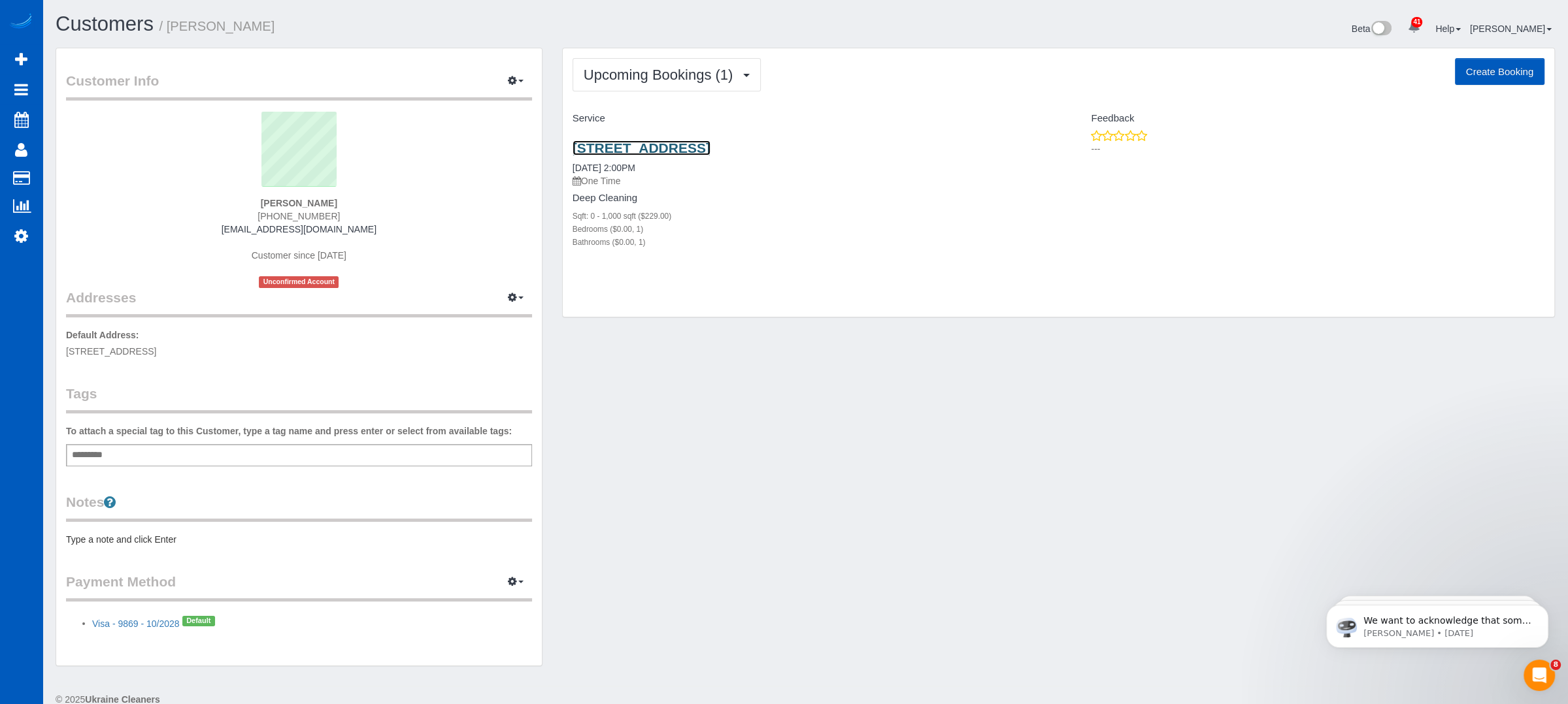
click at [710, 141] on link "[STREET_ADDRESS]" at bounding box center [641, 148] width 138 height 15
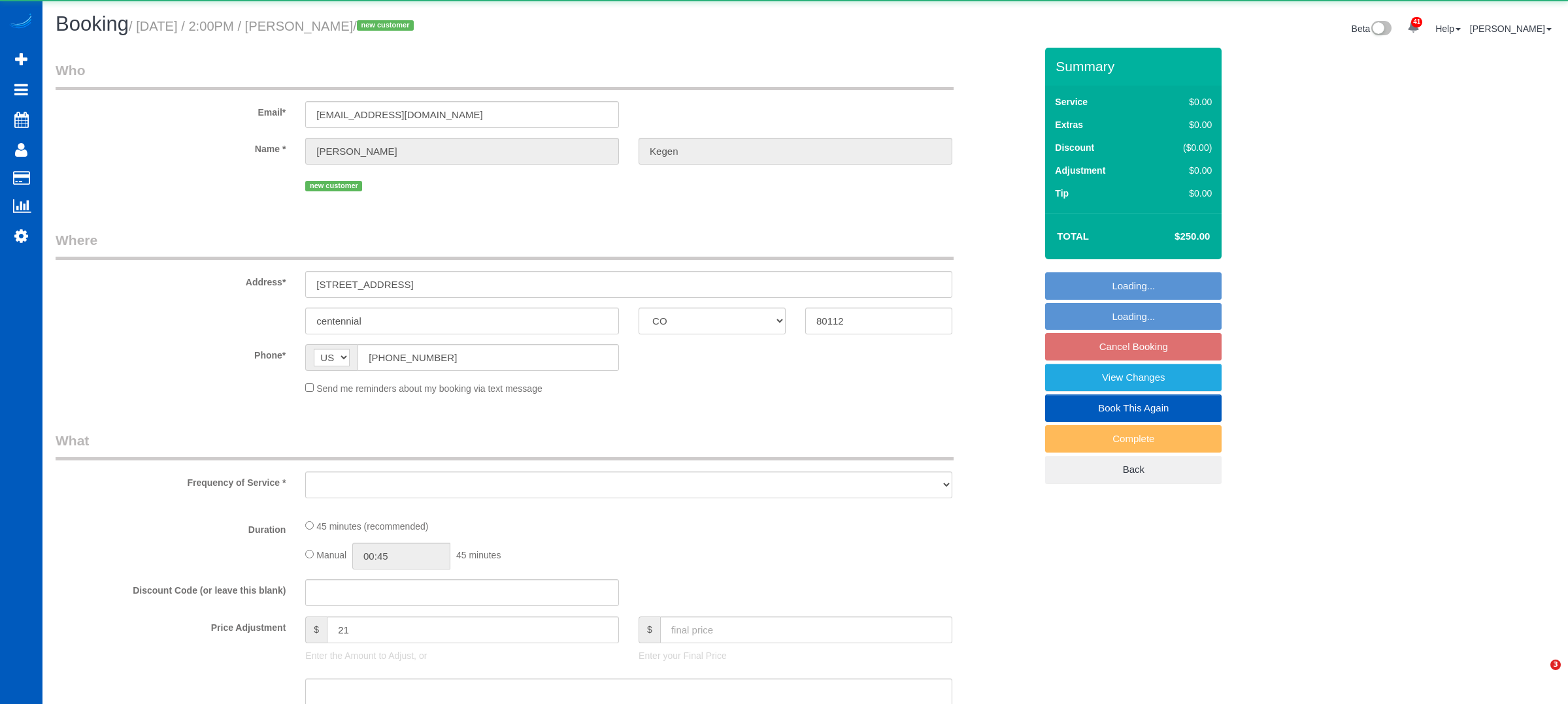
select select "CO"
select select "object:917"
select select "string:fspay-a527907f-d8fb-4f7a-b545-47e3c973b19b"
select select "199"
select select "spot2"
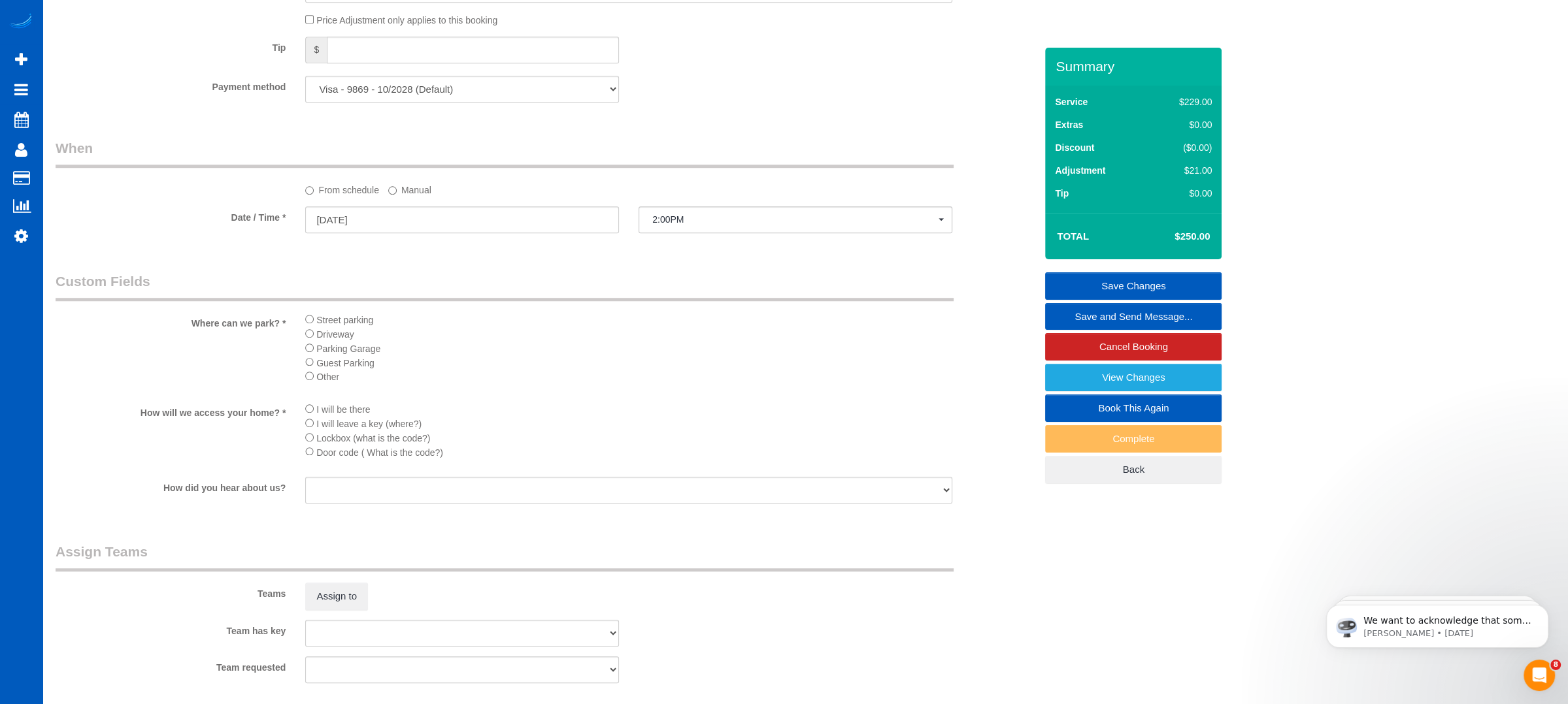
scroll to position [1132, 0]
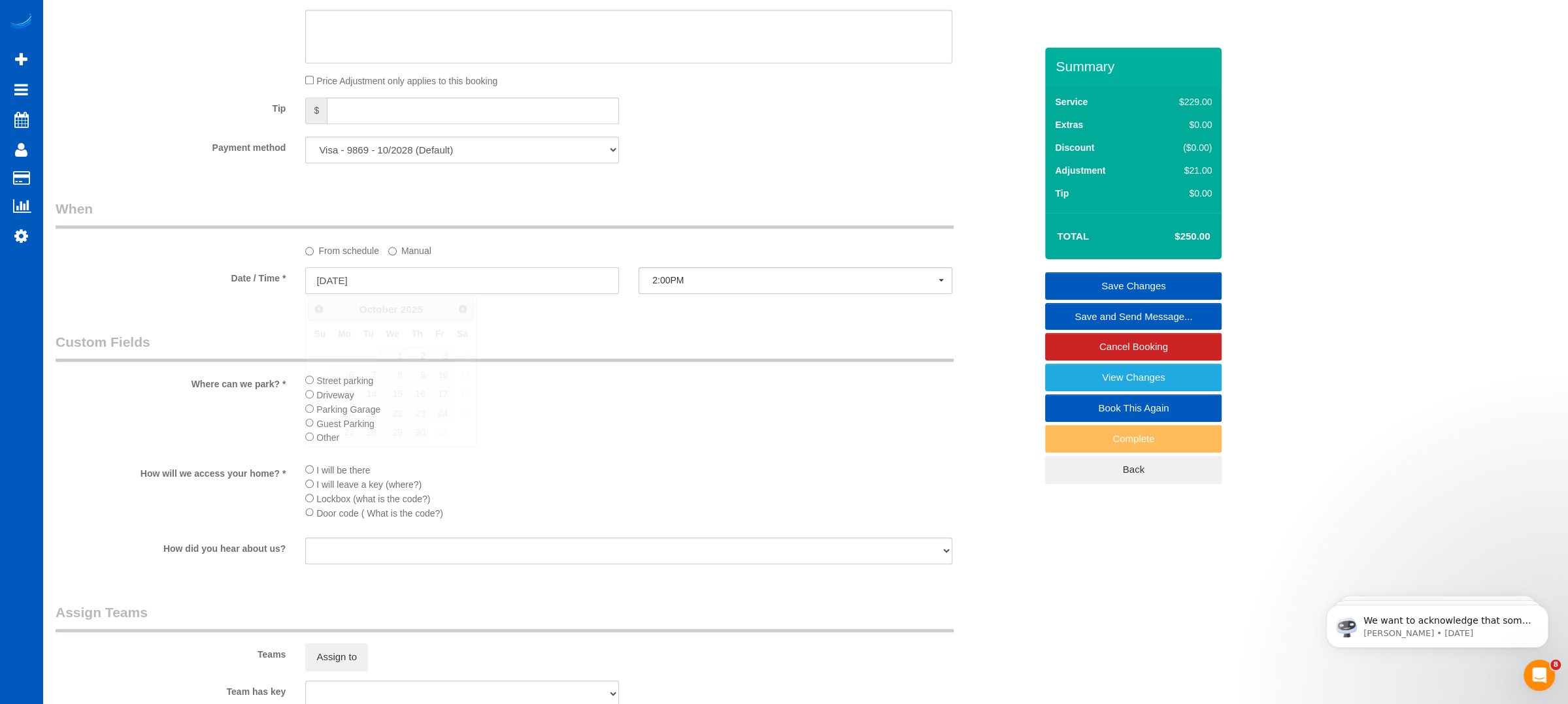
click at [419, 288] on input "[DATE]" at bounding box center [462, 280] width 314 height 27
click at [769, 414] on li "Parking Garage" at bounding box center [628, 409] width 647 height 14
click at [538, 384] on li "Street parking" at bounding box center [628, 380] width 647 height 14
click at [737, 384] on li "Street parking" at bounding box center [628, 380] width 647 height 14
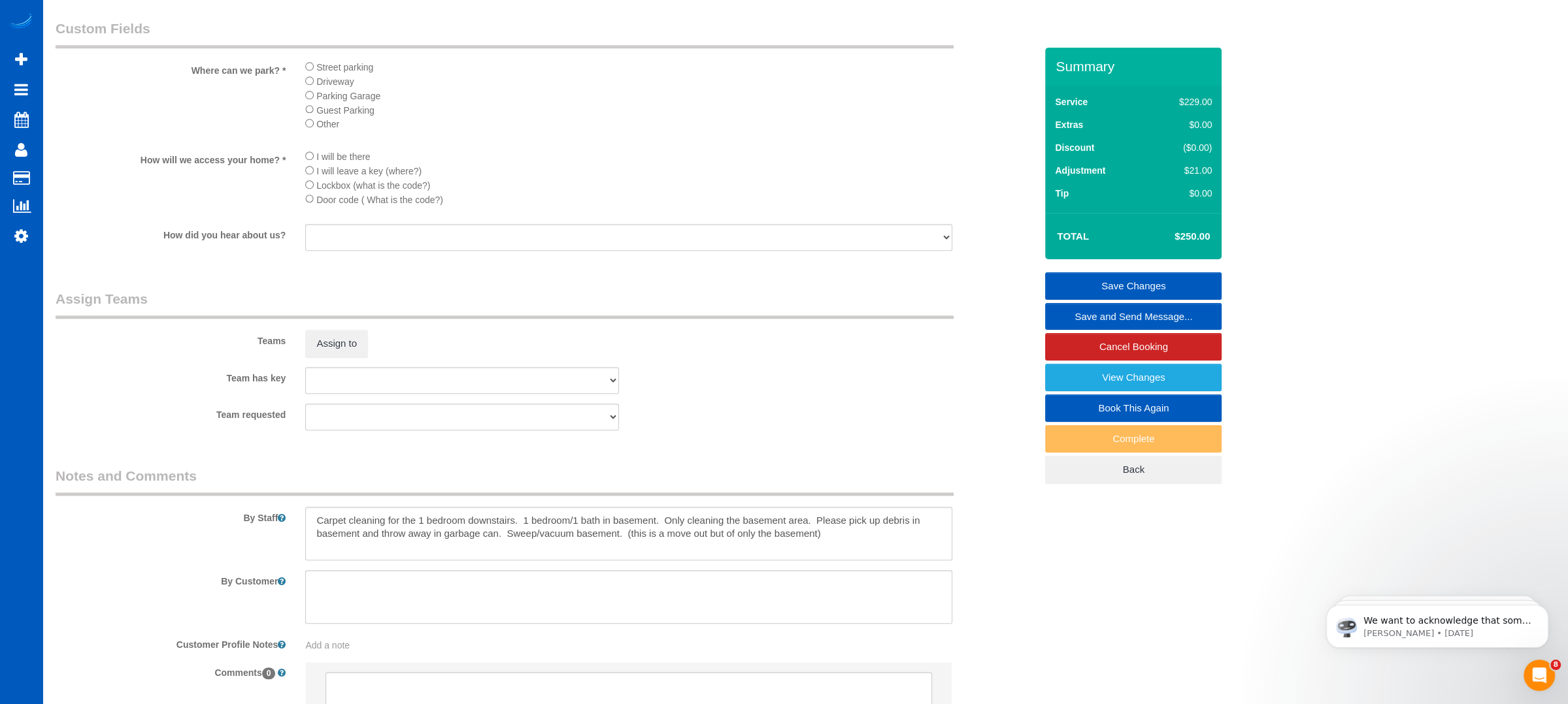
scroll to position [1559, 0]
